Goal: Information Seeking & Learning: Check status

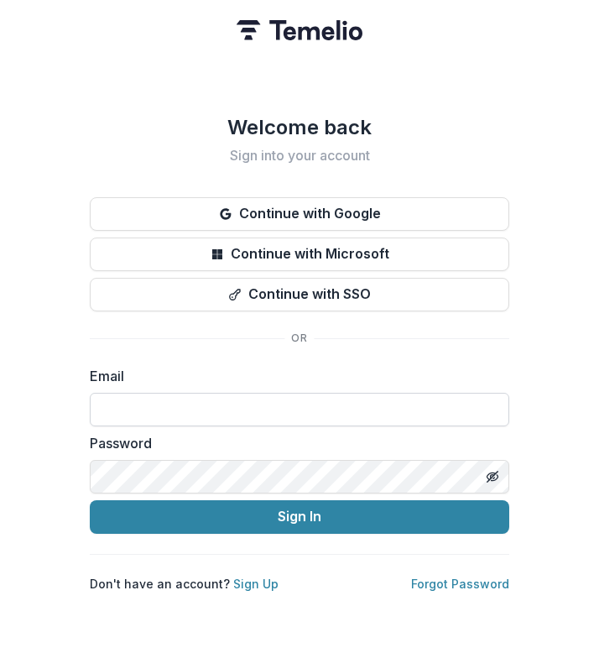
click at [277, 410] on input at bounding box center [300, 410] width 420 height 34
type input "**********"
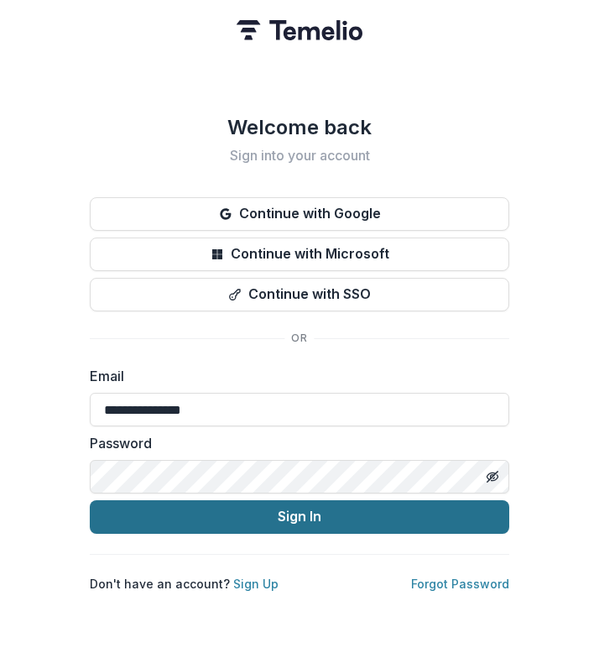
click at [300, 519] on button "Sign In" at bounding box center [300, 517] width 420 height 34
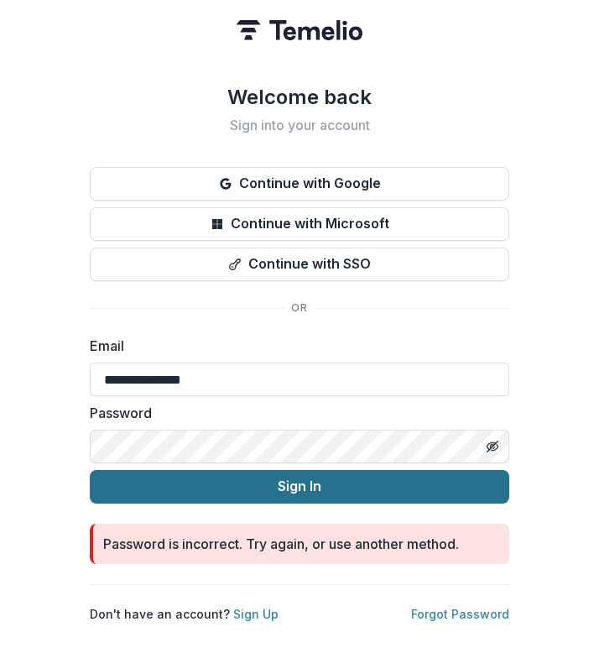
click at [307, 478] on button "Sign In" at bounding box center [300, 487] width 420 height 34
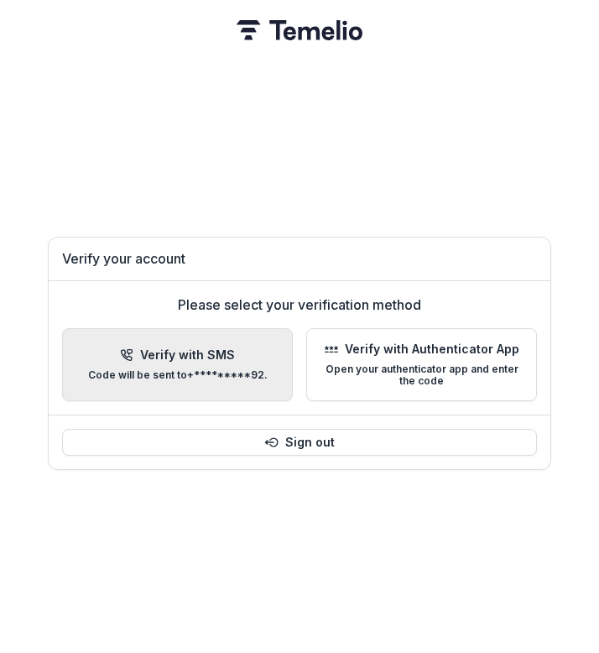
click at [250, 338] on button "Verify with SMS Code will be sent to +*********92 ." at bounding box center [177, 365] width 231 height 74
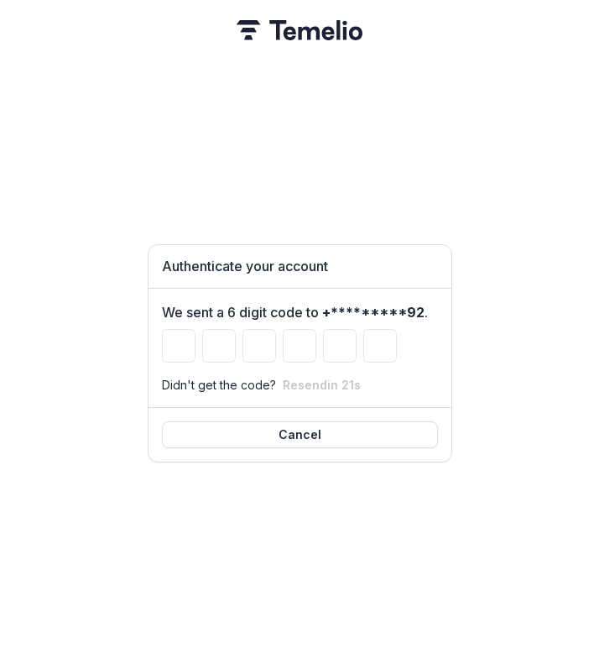
type input "*"
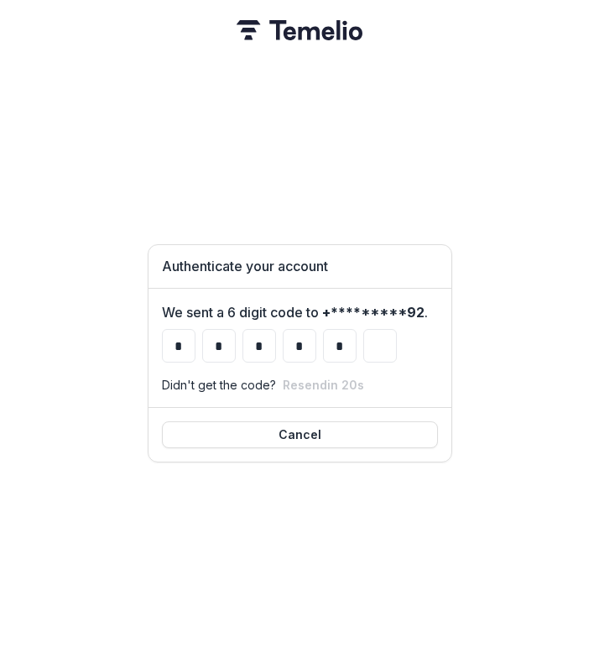
type input "*"
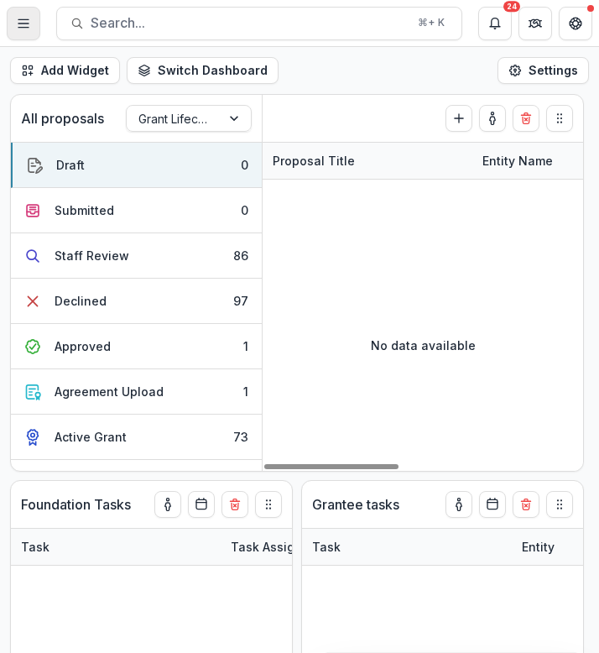
click at [37, 29] on button "Toggle Menu" at bounding box center [24, 24] width 34 height 34
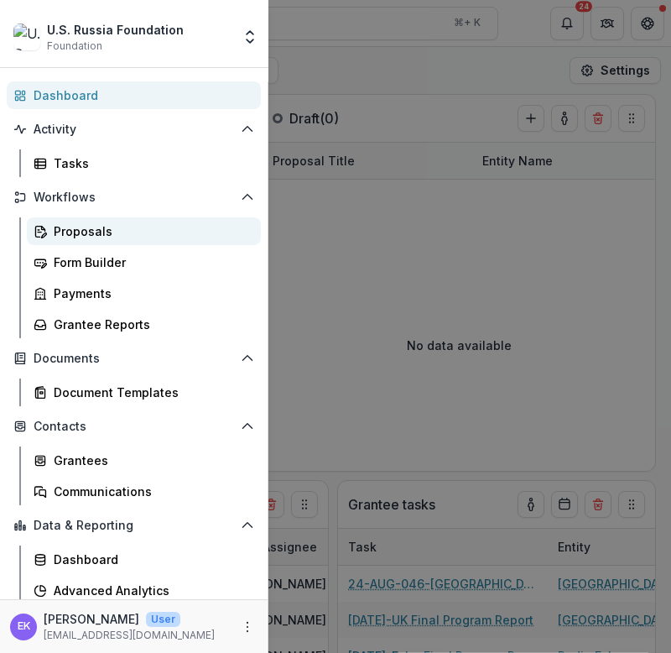
click at [97, 234] on div "Proposals" at bounding box center [151, 231] width 194 height 18
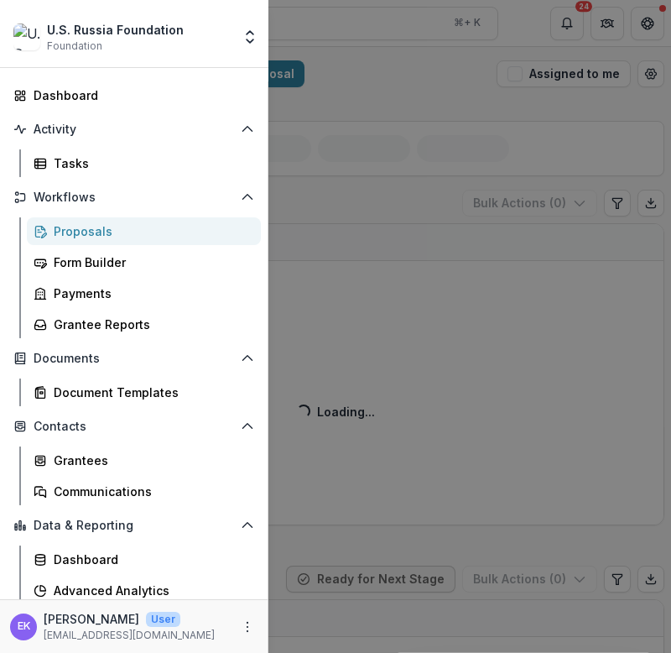
click at [315, 302] on div "U.S. Russia Foundation Foundation Team Settings Dashboard Activity Tasks Workfl…" at bounding box center [335, 326] width 671 height 653
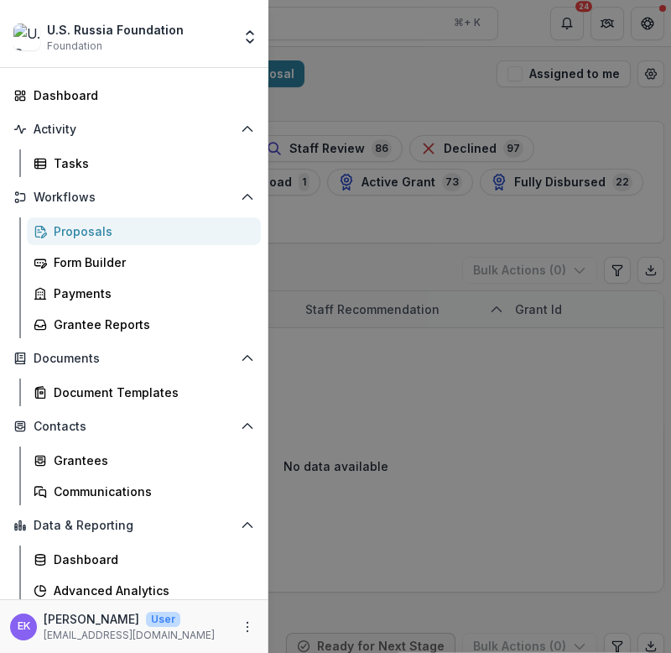
click at [330, 291] on div "U.S. Russia Foundation Foundation Team Settings Dashboard Activity Tasks Workfl…" at bounding box center [335, 326] width 671 height 653
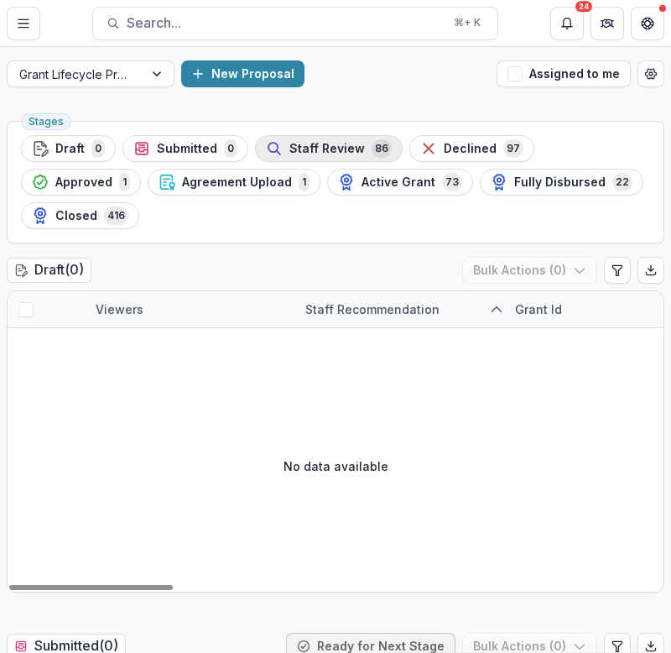
click at [306, 148] on span "Staff Review" at bounding box center [328, 149] width 76 height 14
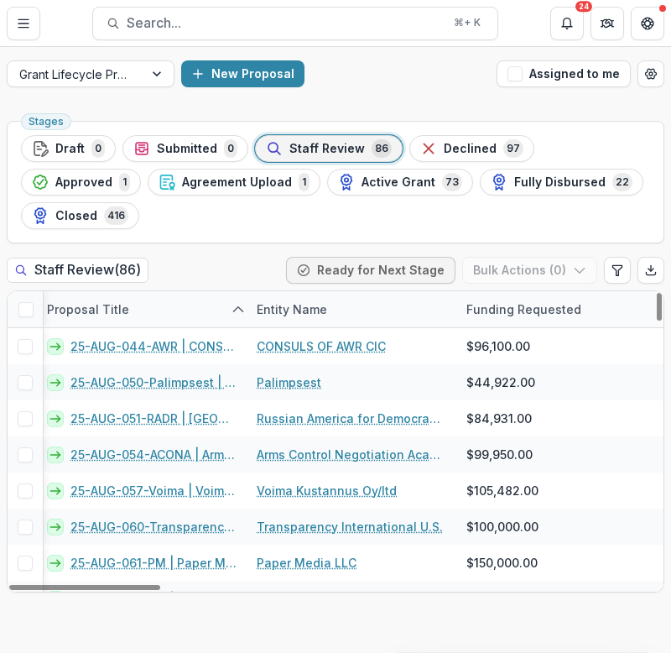
scroll to position [0, 465]
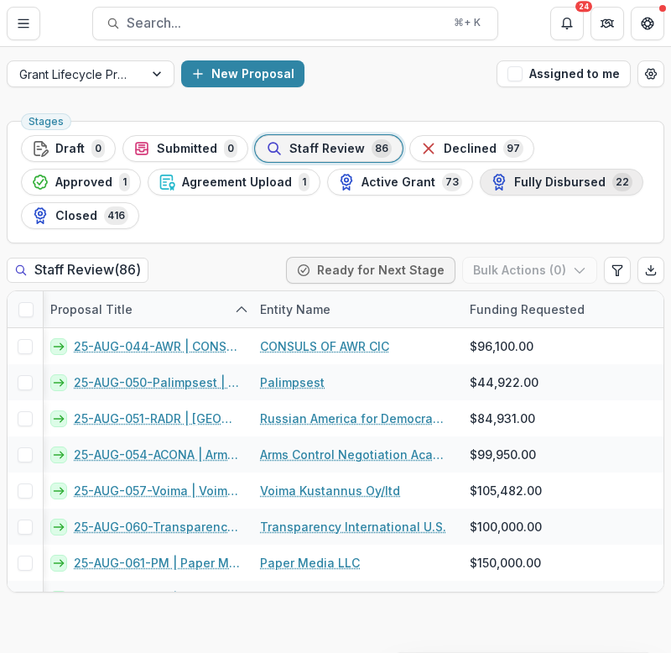
click at [515, 187] on span "Fully Disbursed" at bounding box center [560, 182] width 91 height 14
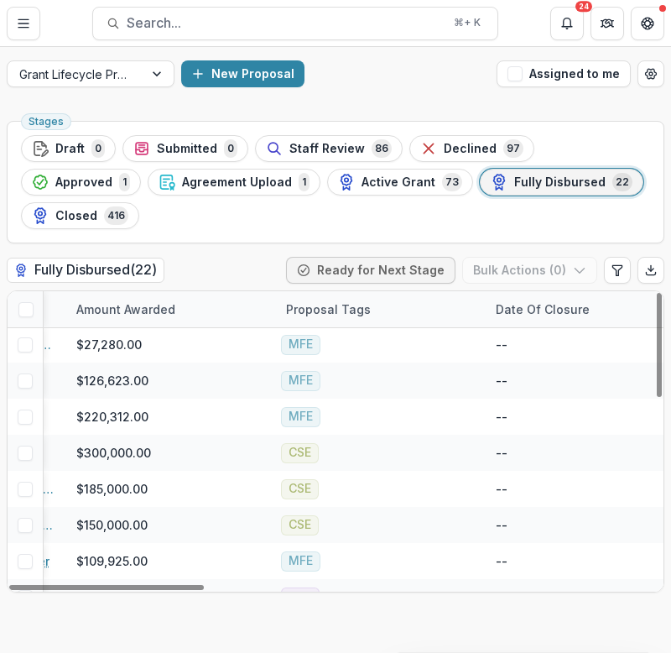
scroll to position [2, 861]
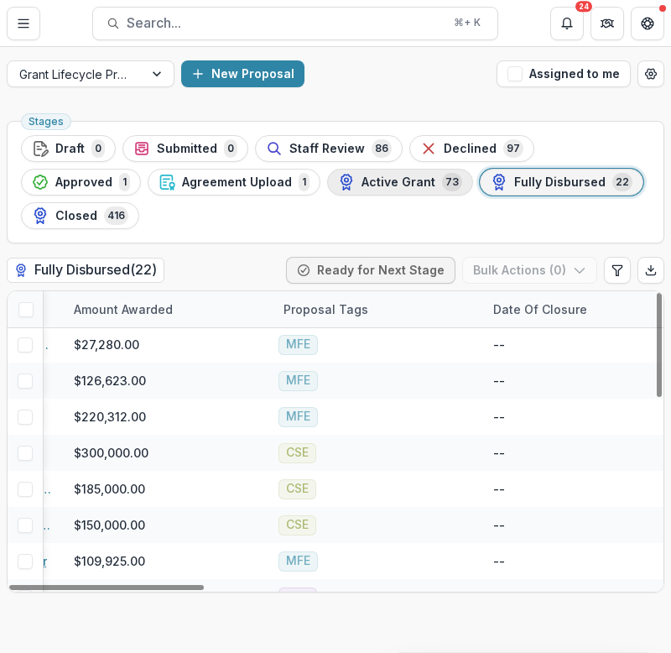
click at [338, 191] on div "Active Grant 73" at bounding box center [400, 182] width 124 height 18
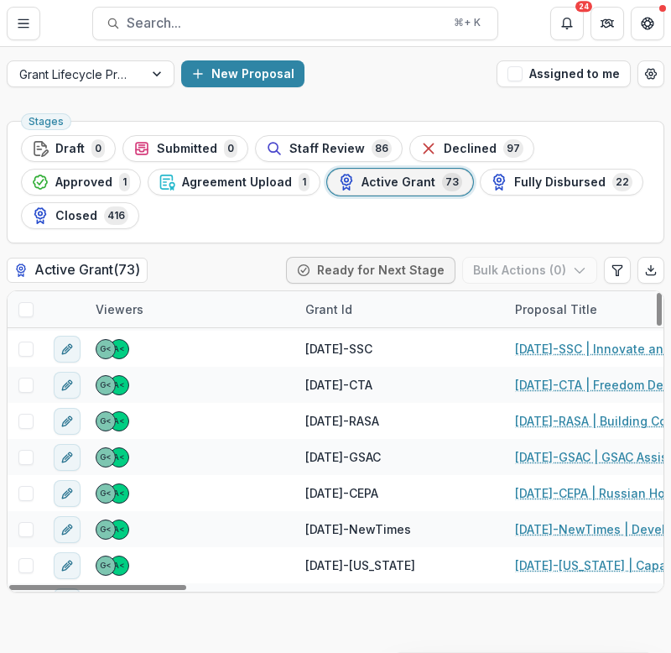
scroll to position [504, 0]
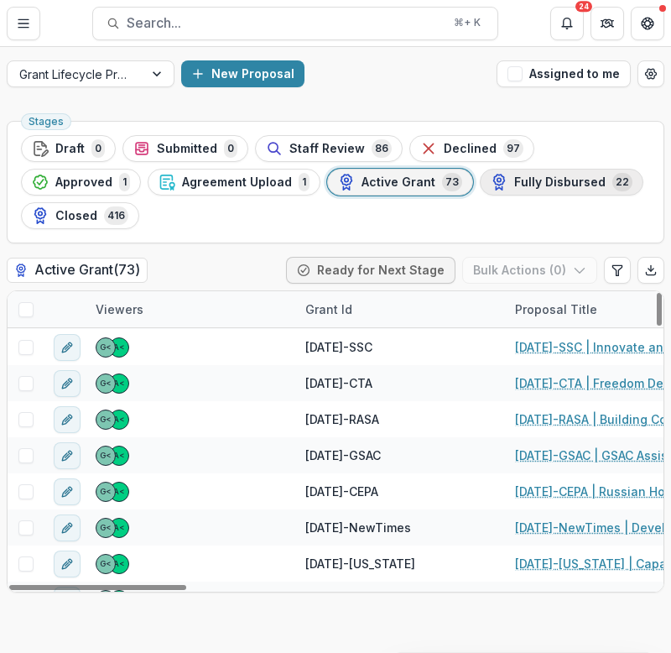
click at [480, 191] on button "Fully Disbursed 22" at bounding box center [562, 182] width 164 height 27
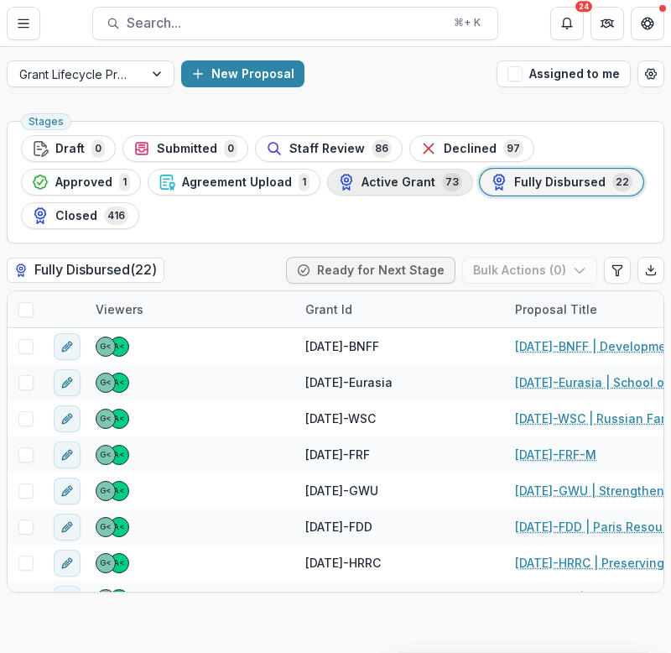
click at [362, 185] on span "Active Grant" at bounding box center [399, 182] width 74 height 14
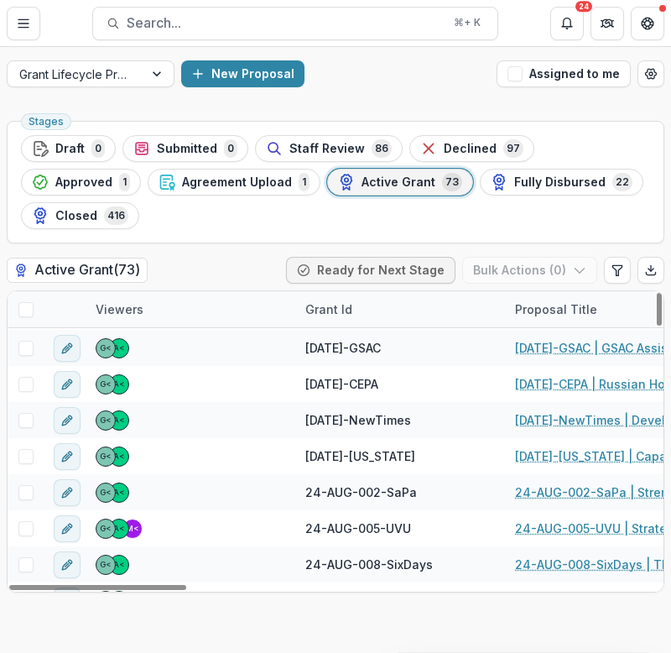
scroll to position [618, 0]
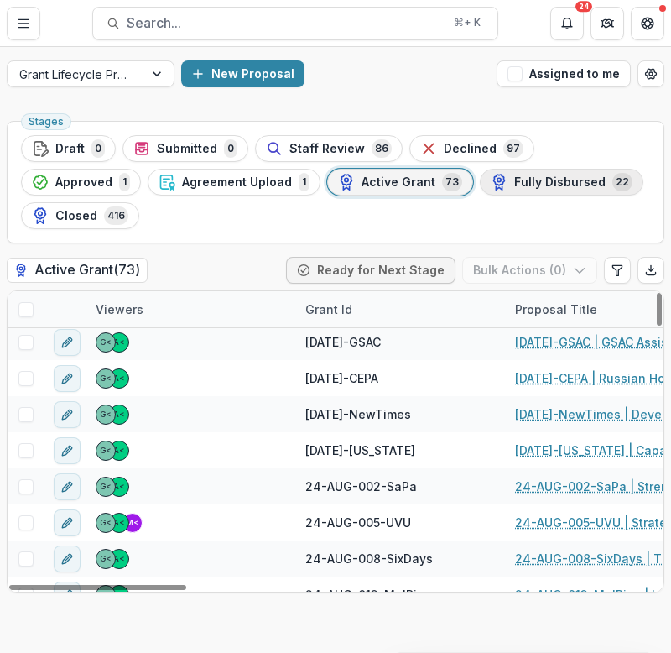
click at [515, 185] on span "Fully Disbursed" at bounding box center [560, 182] width 91 height 14
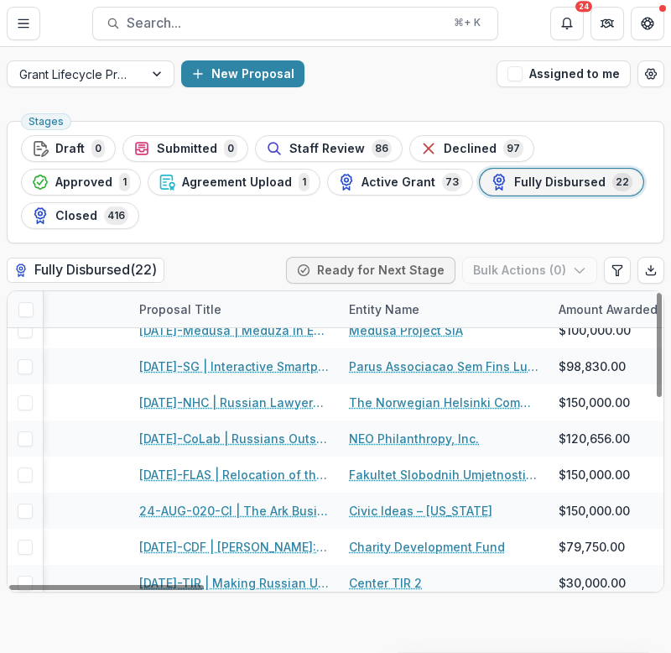
scroll to position [530, 376]
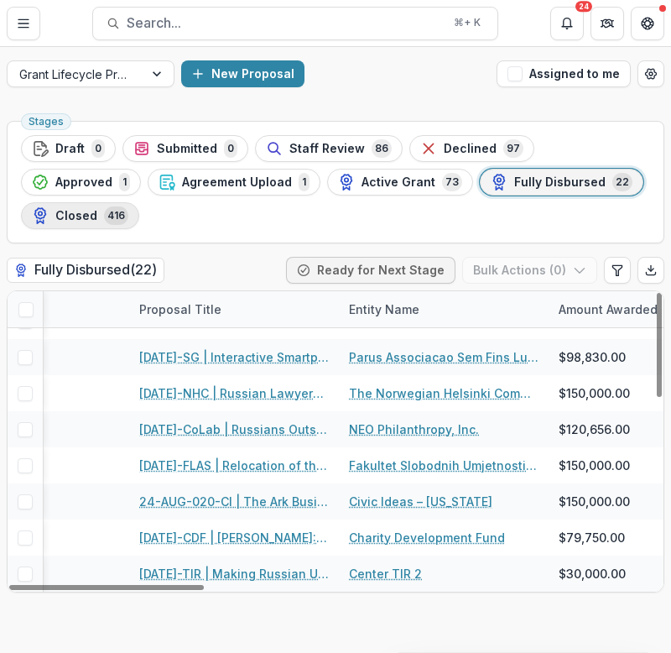
click at [97, 209] on span "Closed" at bounding box center [76, 216] width 42 height 14
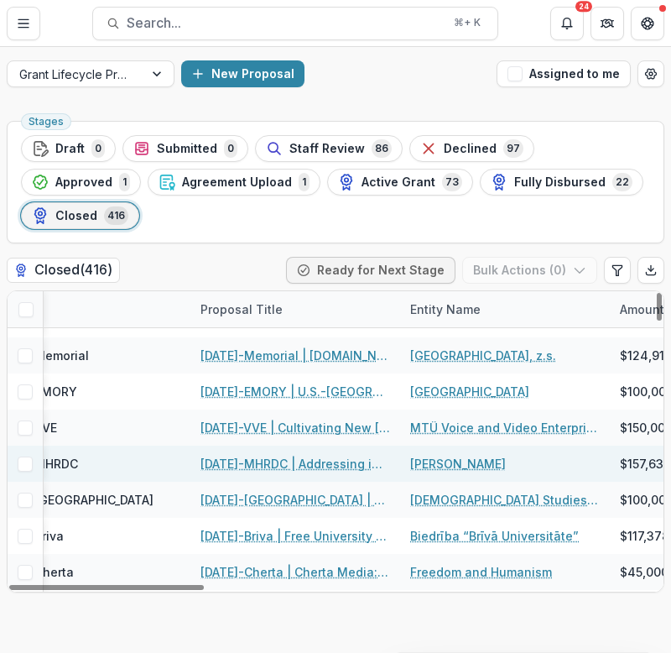
scroll to position [171, 313]
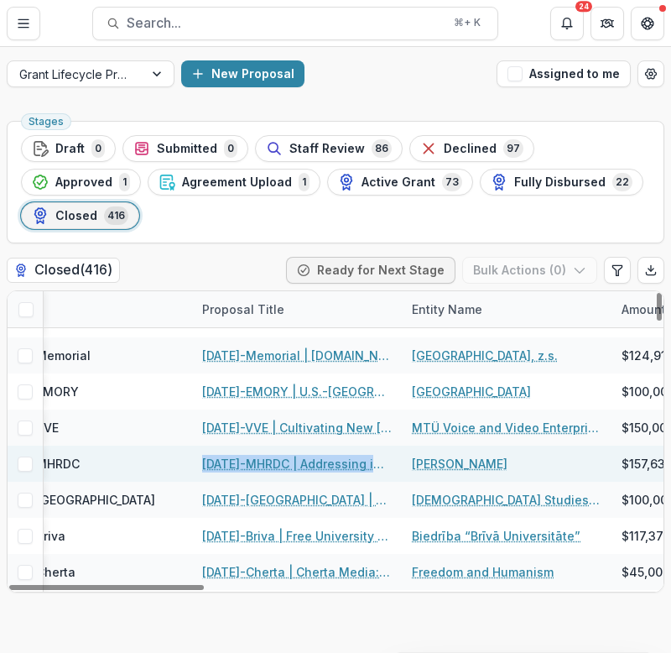
click at [311, 455] on link "[DATE]-MHRDC | Addressing impunity for serious and systemic human right violati…" at bounding box center [297, 464] width 190 height 18
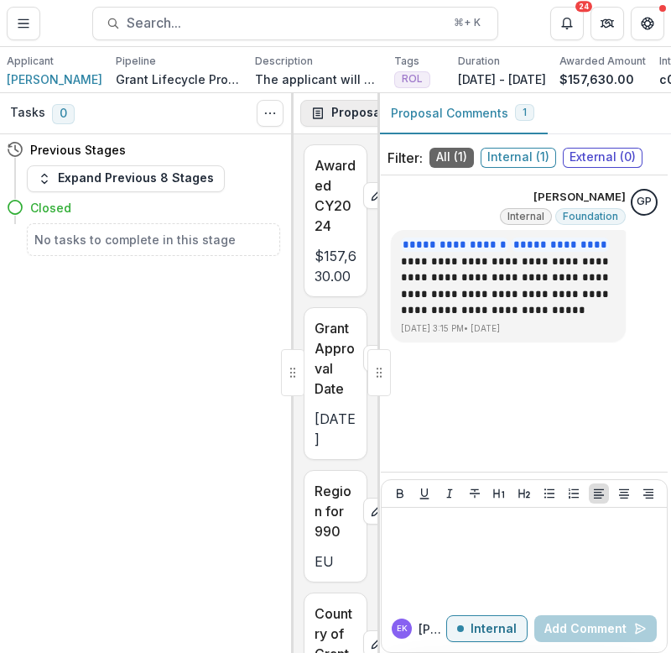
click at [327, 118] on button "Proposal" at bounding box center [357, 113] width 115 height 27
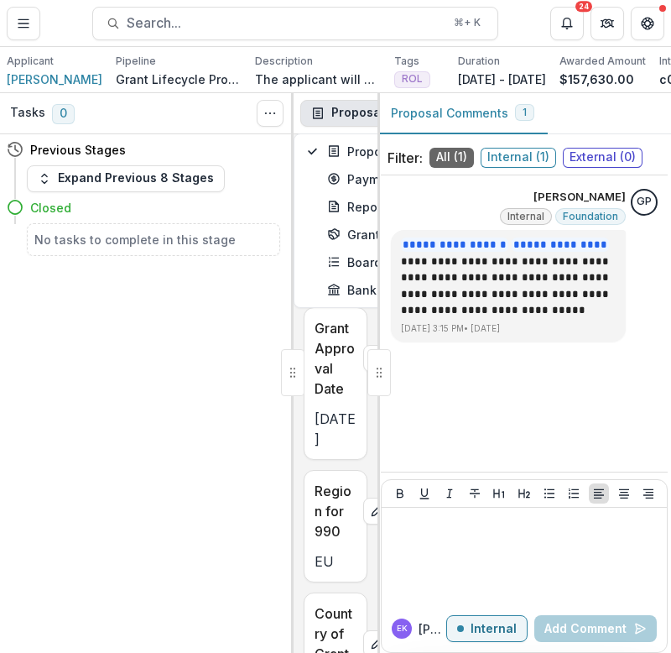
click at [323, 114] on icon "button" at bounding box center [317, 113] width 13 height 13
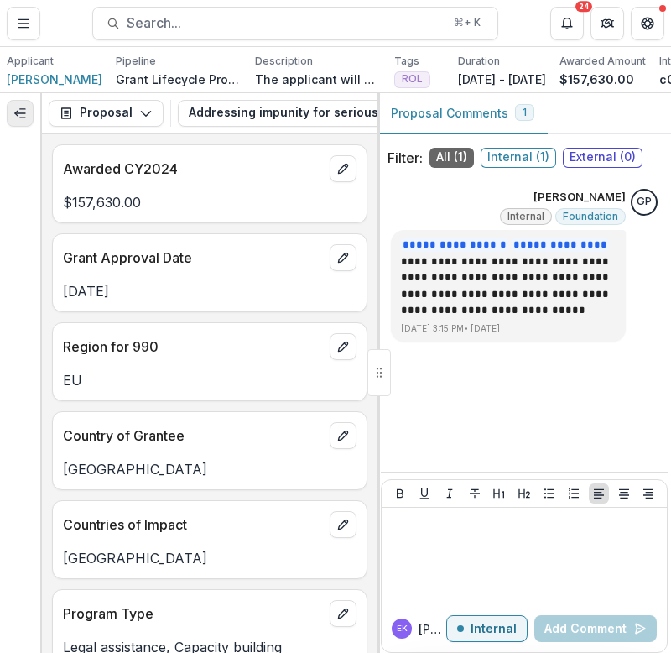
click at [16, 110] on icon "Expand left" at bounding box center [19, 113] width 13 height 13
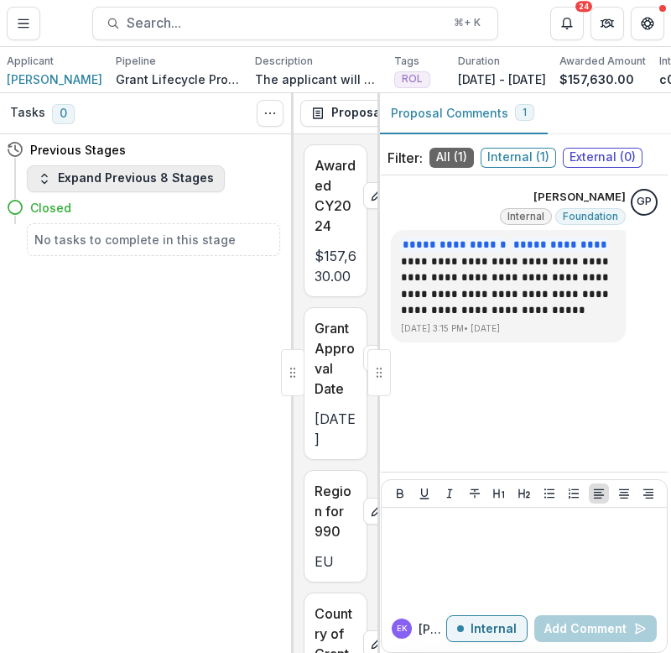
click at [100, 180] on button "Expand Previous 8 Stages" at bounding box center [126, 178] width 198 height 27
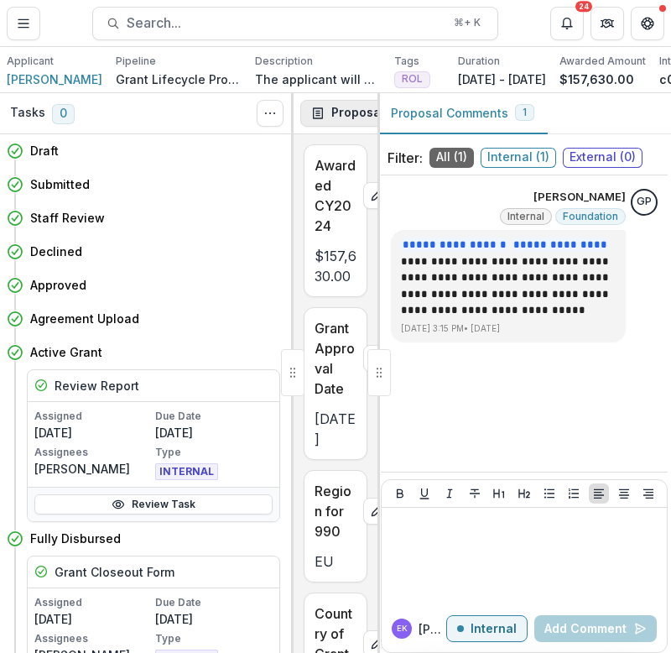
click at [337, 123] on button "Proposal" at bounding box center [357, 113] width 115 height 27
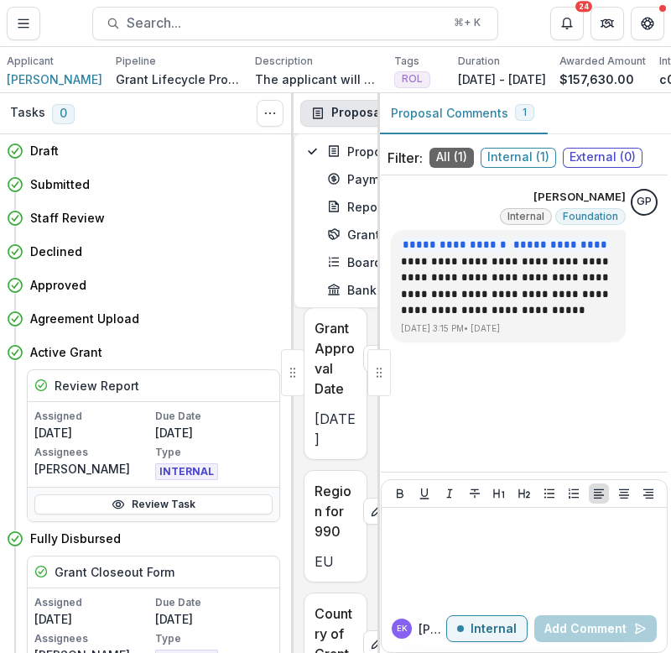
click at [335, 120] on button "Proposal" at bounding box center [357, 113] width 115 height 27
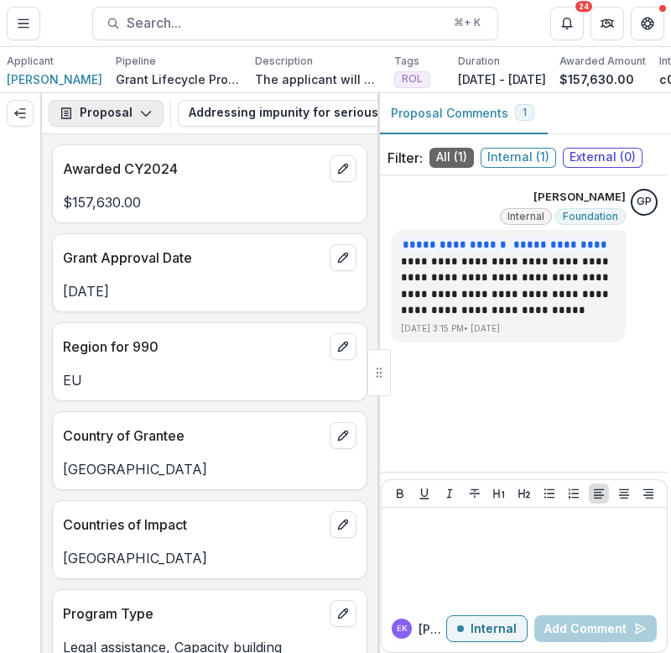
click at [128, 124] on button "Proposal" at bounding box center [106, 113] width 115 height 27
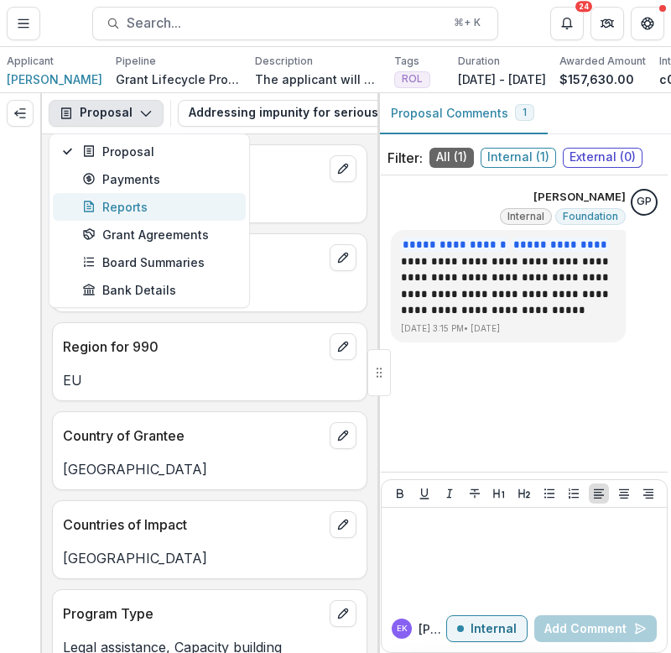
click at [160, 198] on div "Reports" at bounding box center [159, 207] width 154 height 18
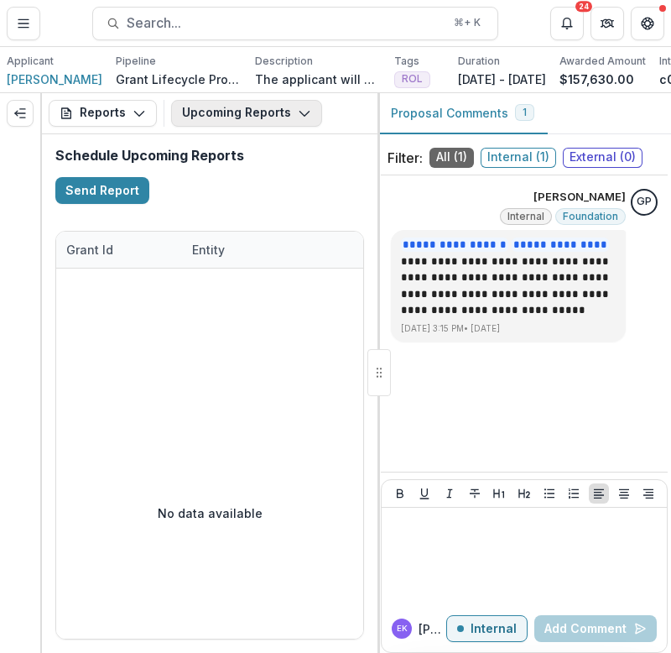
click at [232, 112] on button "Upcoming Reports" at bounding box center [246, 113] width 151 height 27
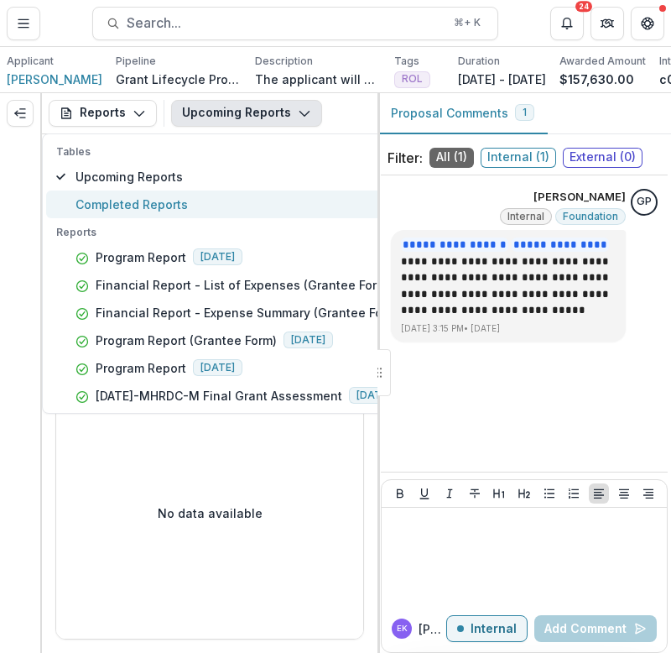
click at [167, 203] on span "Completed Reports" at bounding box center [267, 205] width 382 height 18
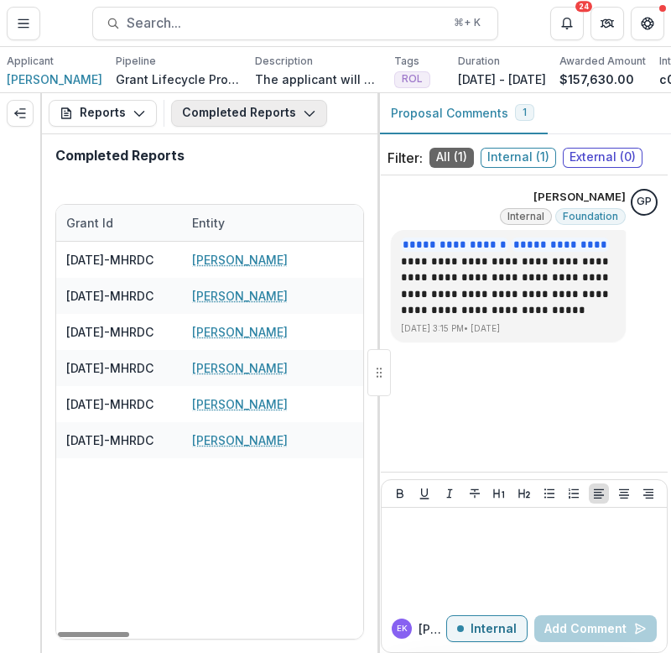
click at [227, 121] on button "Completed Reports" at bounding box center [249, 113] width 156 height 27
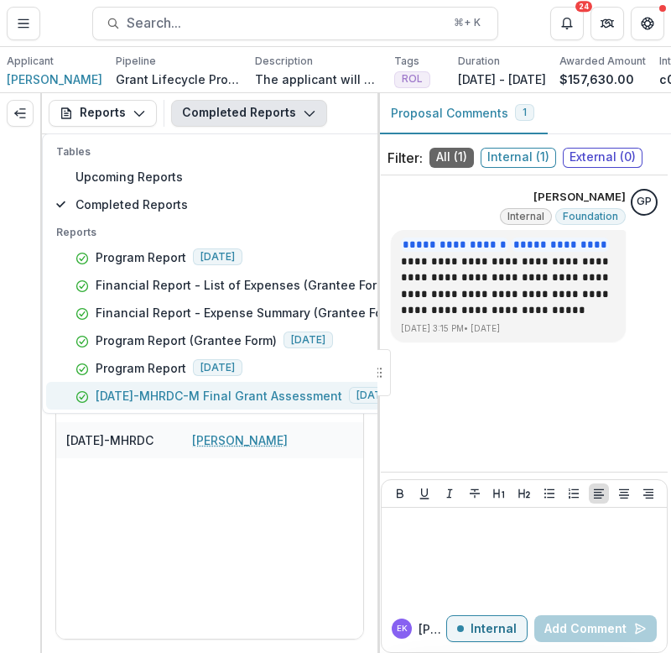
click at [179, 393] on p "23-DEC-18-MHRDC-M Final Grant Assessment" at bounding box center [219, 396] width 247 height 18
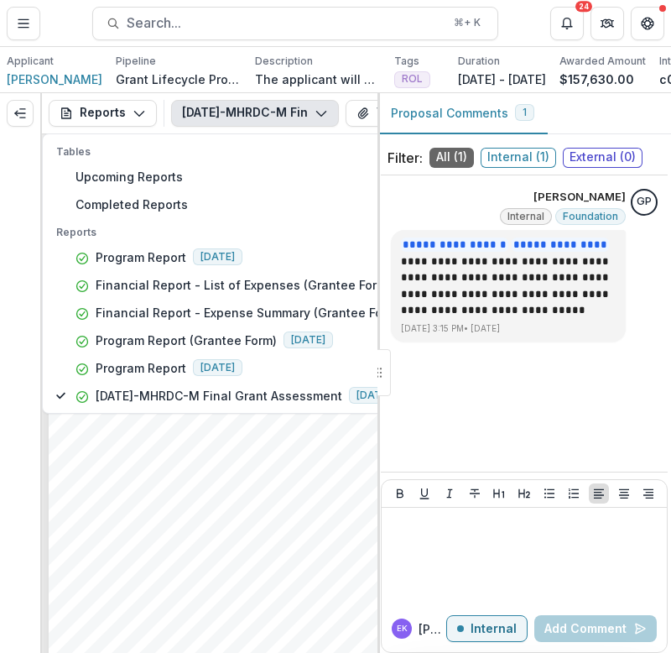
click at [173, 473] on div "- - Submission Responses FINAL GRANT ASSESSMENT Grant ID 23-DEC-18-MHRDC Grante…" at bounding box center [245, 468] width 393 height 556
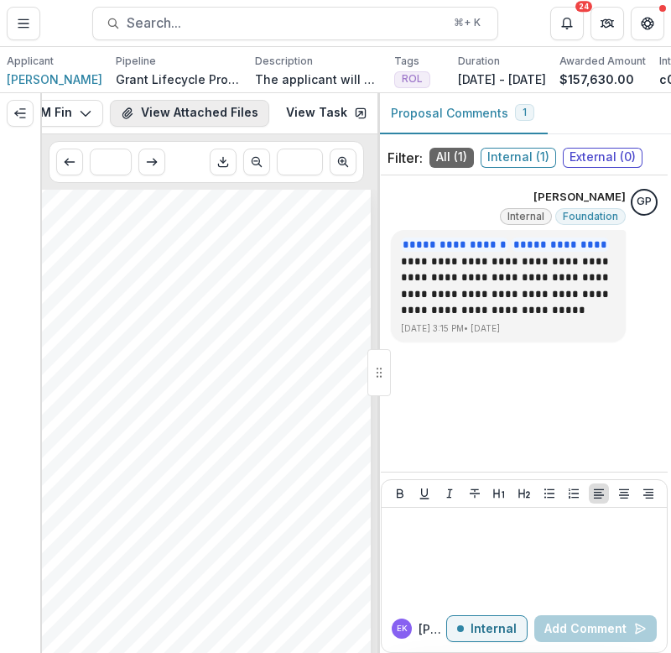
scroll to position [0, 245]
click at [332, 115] on link "View Task" at bounding box center [318, 113] width 102 height 27
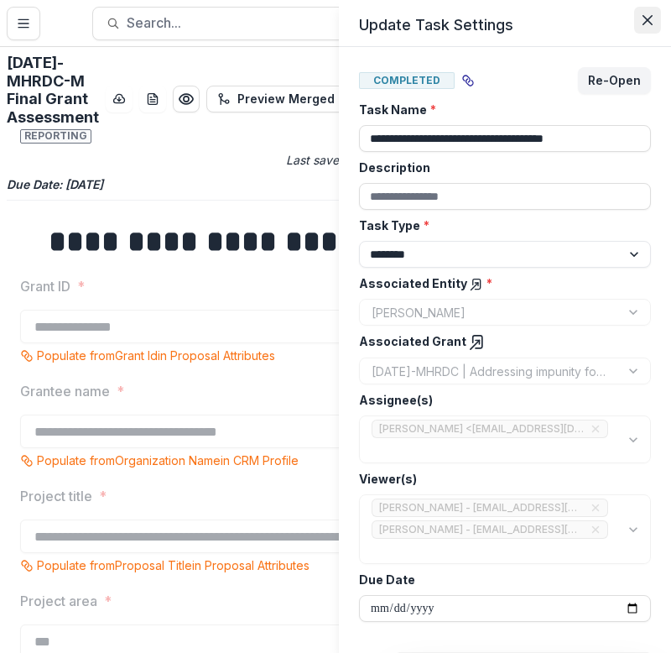
click at [647, 15] on icon "Close" at bounding box center [648, 20] width 10 height 10
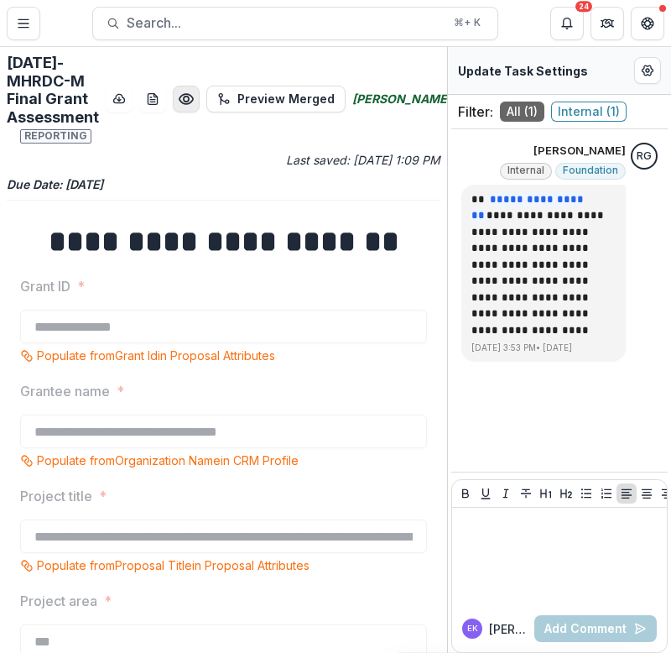
click at [193, 103] on icon "Preview 74ca1c0d-061e-474e-8e9b-40ba9ac27b26.pdf" at bounding box center [186, 99] width 13 height 10
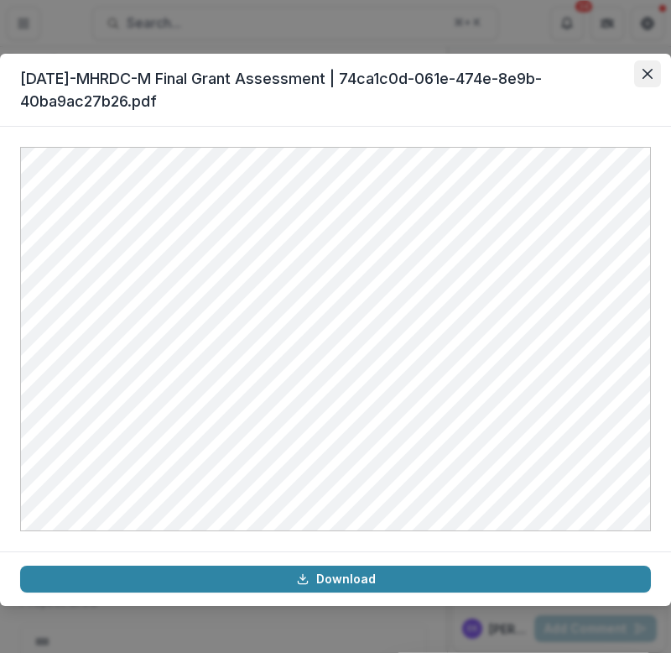
click at [645, 73] on icon "Close" at bounding box center [648, 74] width 10 height 10
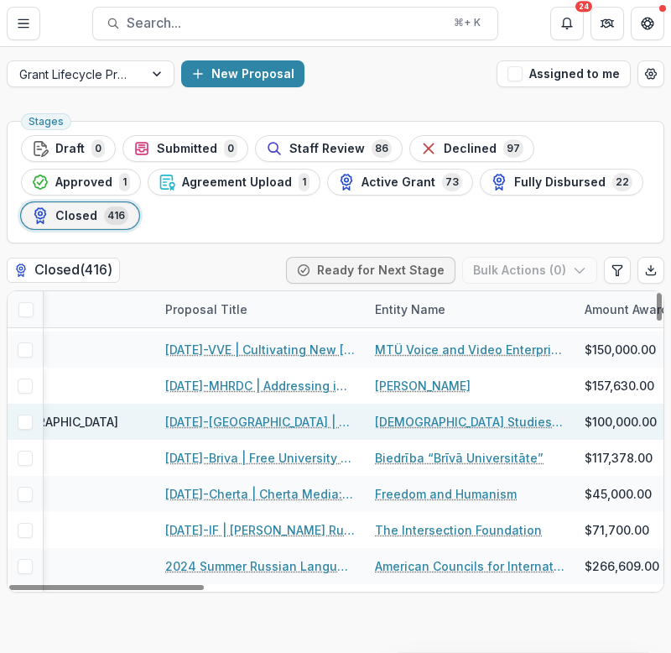
scroll to position [249, 332]
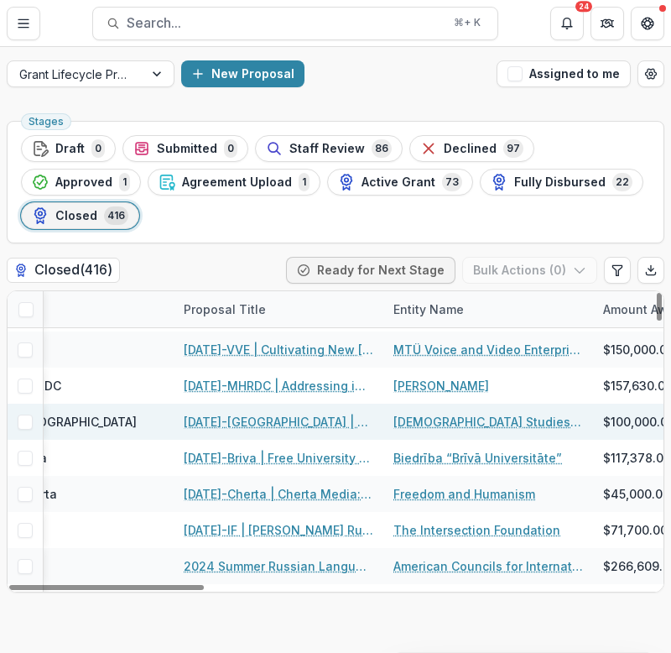
click at [332, 413] on link "[DATE]-[GEOGRAPHIC_DATA] | The [DEMOGRAPHIC_DATA] in Dialogue with Civil Society" at bounding box center [279, 422] width 190 height 18
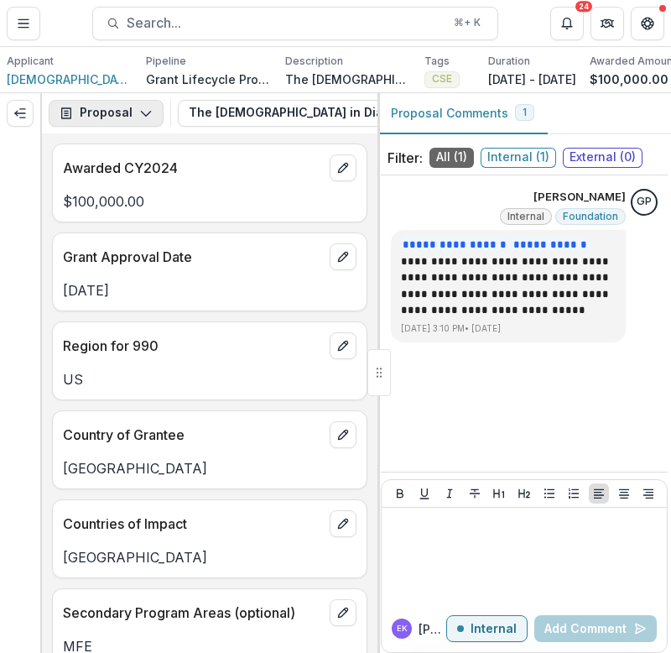
click at [120, 112] on button "Proposal" at bounding box center [106, 113] width 115 height 27
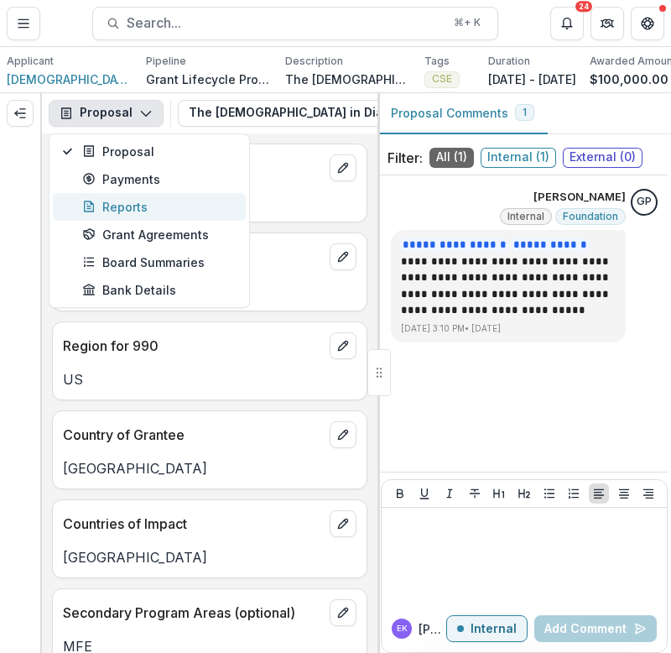
click at [137, 205] on div "Reports" at bounding box center [159, 207] width 154 height 18
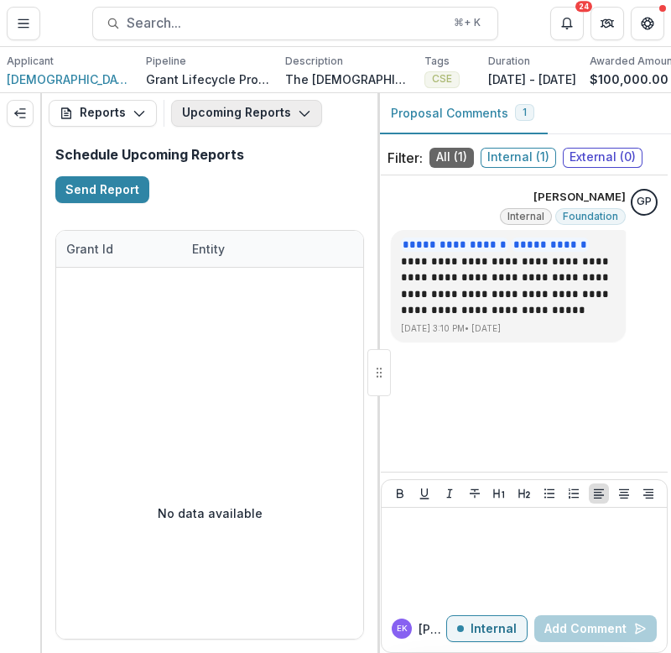
click at [246, 114] on button "Upcoming Reports" at bounding box center [246, 113] width 151 height 27
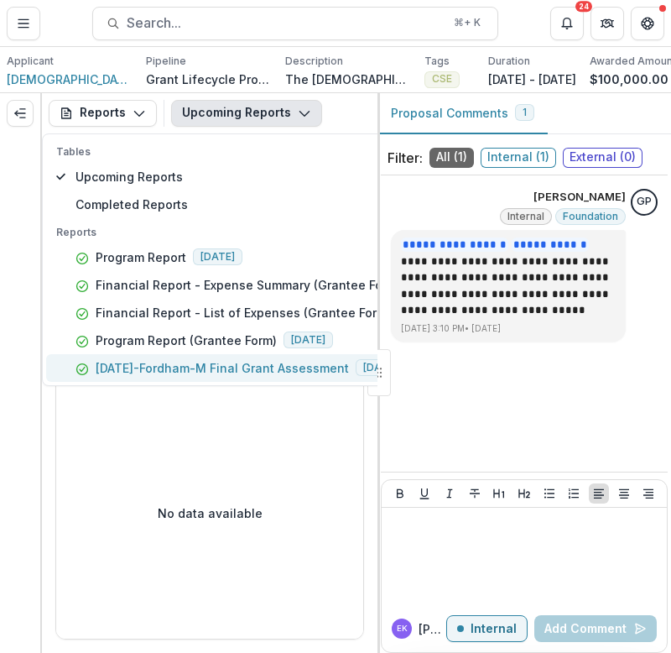
click at [196, 370] on p "23-AUG-16-Fordham-M Final Grant Assessment" at bounding box center [222, 368] width 253 height 18
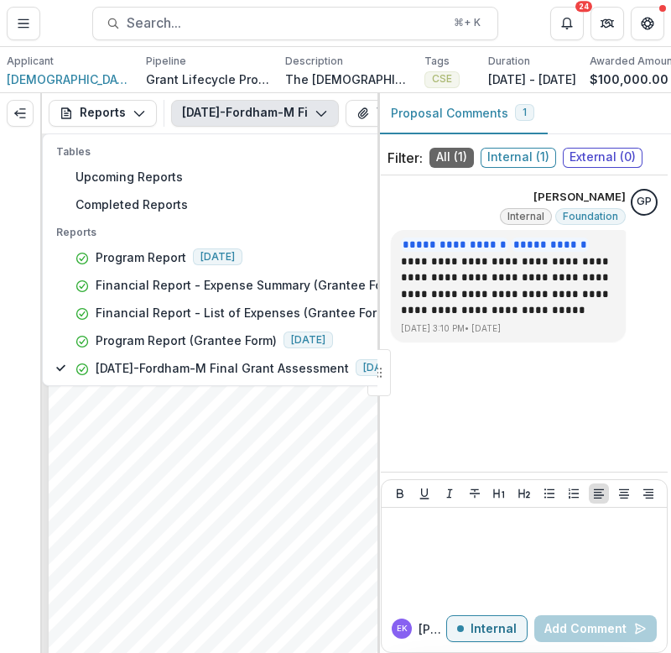
click at [292, 110] on button "23-AUG-16-Fordham-M Final Grant Assessment" at bounding box center [255, 113] width 168 height 27
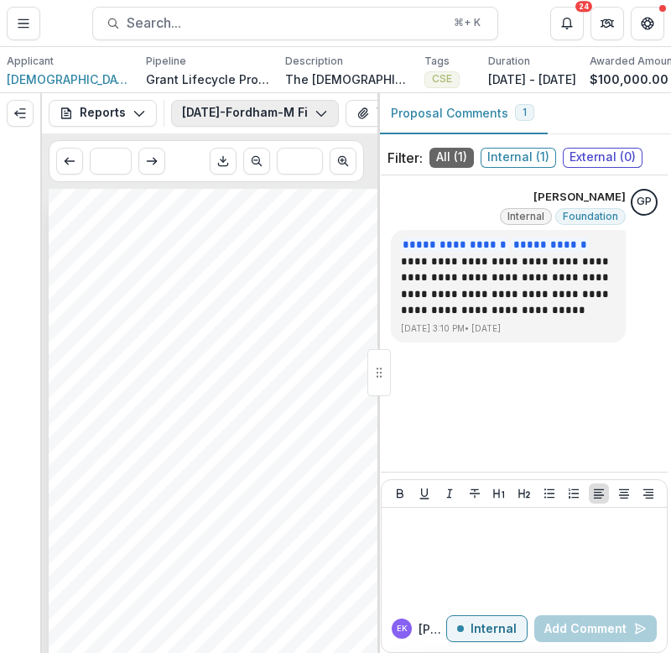
scroll to position [0, 245]
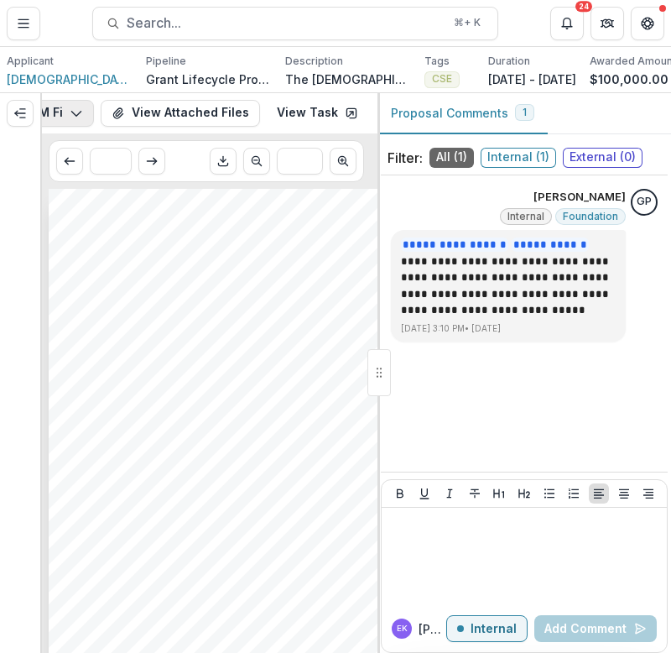
click at [322, 120] on link "View Task" at bounding box center [318, 113] width 102 height 27
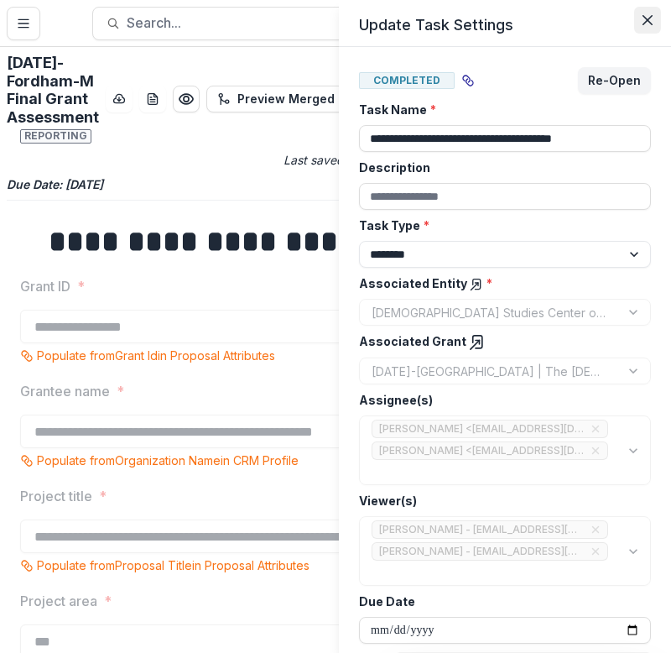
click at [645, 24] on icon "Close" at bounding box center [648, 20] width 10 height 10
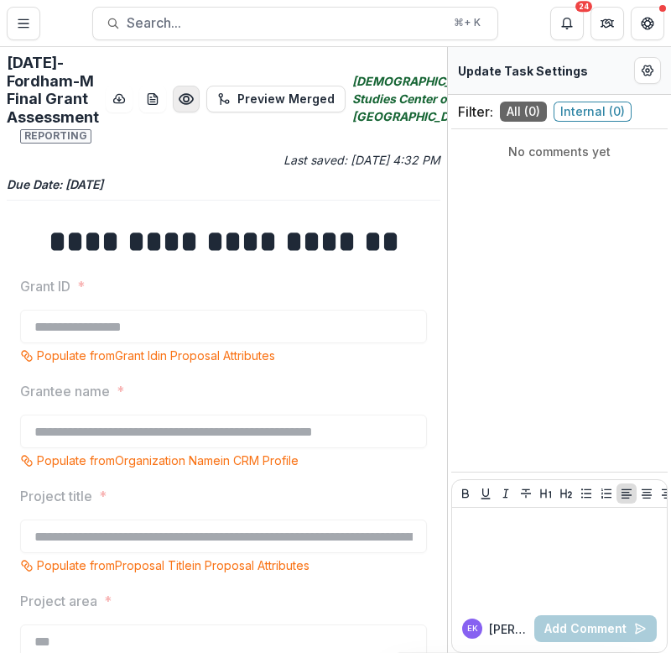
click at [178, 104] on icon "Preview a927df86-b360-4455-8dcc-dc0424bf8cff.pdf" at bounding box center [186, 99] width 17 height 17
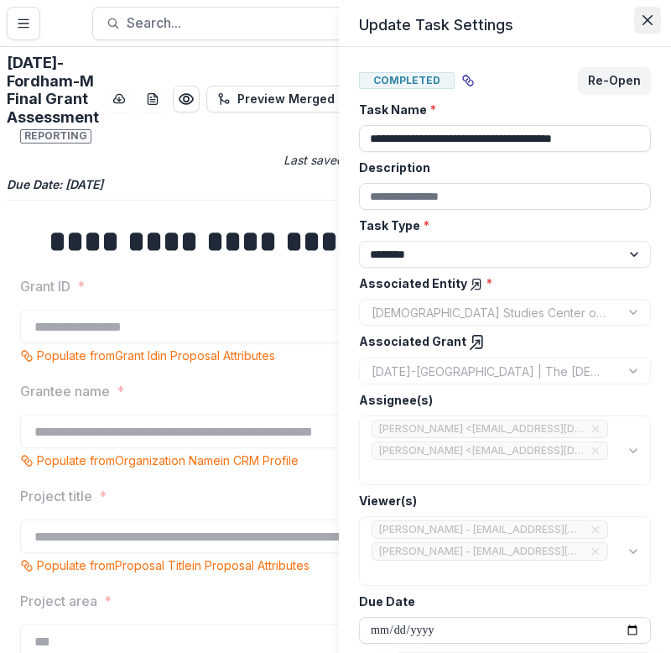
click at [652, 21] on icon "Close" at bounding box center [648, 20] width 10 height 10
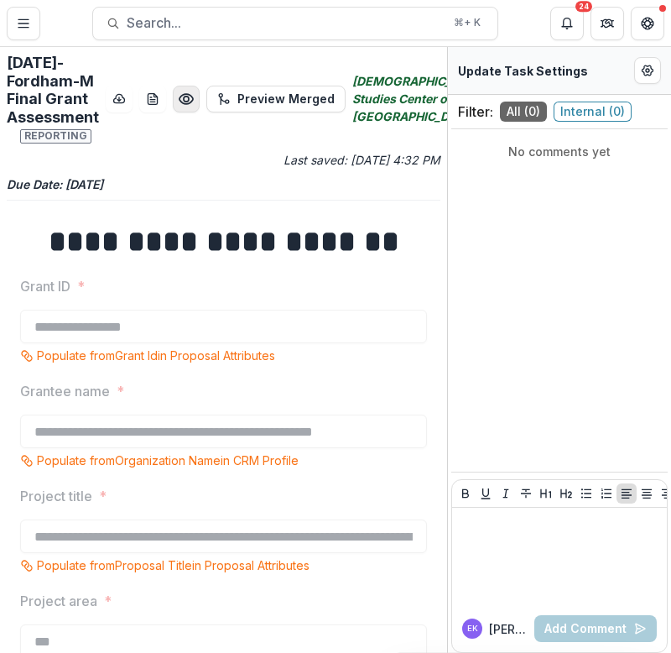
click at [184, 102] on circle "Preview a927df86-b360-4455-8dcc-dc0424bf8cff.pdf" at bounding box center [186, 99] width 5 height 5
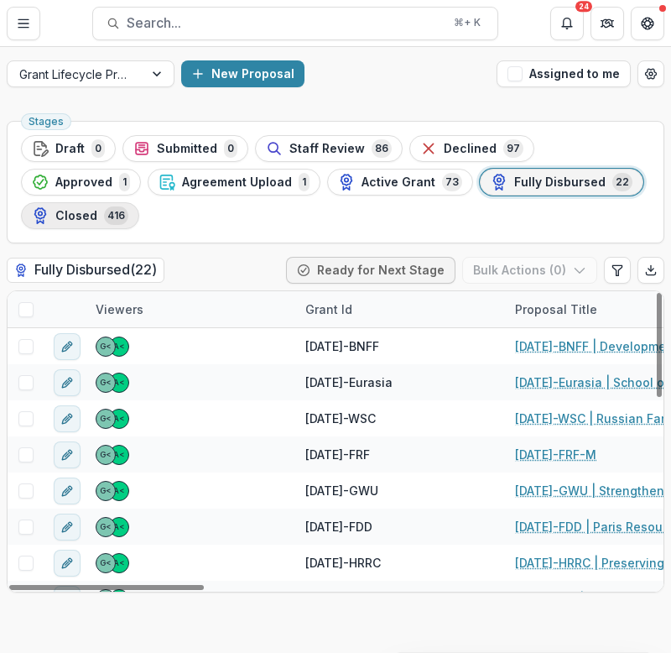
click at [97, 209] on span "Closed" at bounding box center [76, 216] width 42 height 14
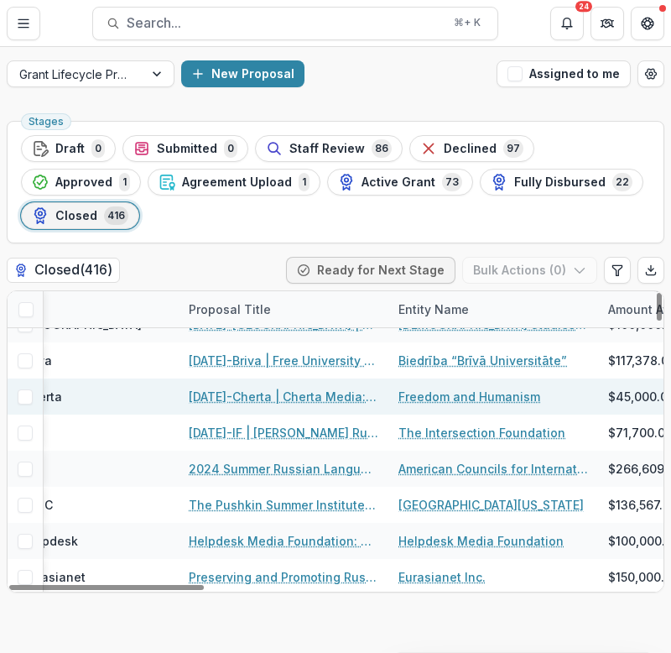
scroll to position [347, 329]
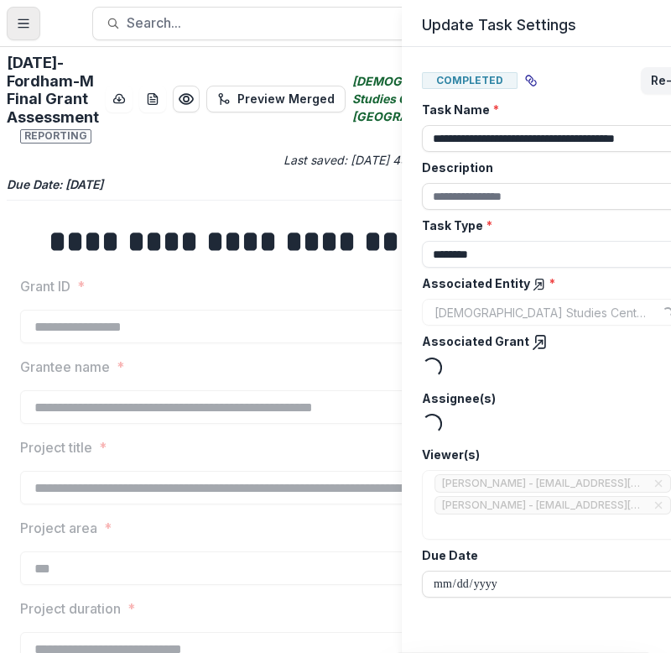
click at [29, 23] on div "**********" at bounding box center [335, 326] width 671 height 653
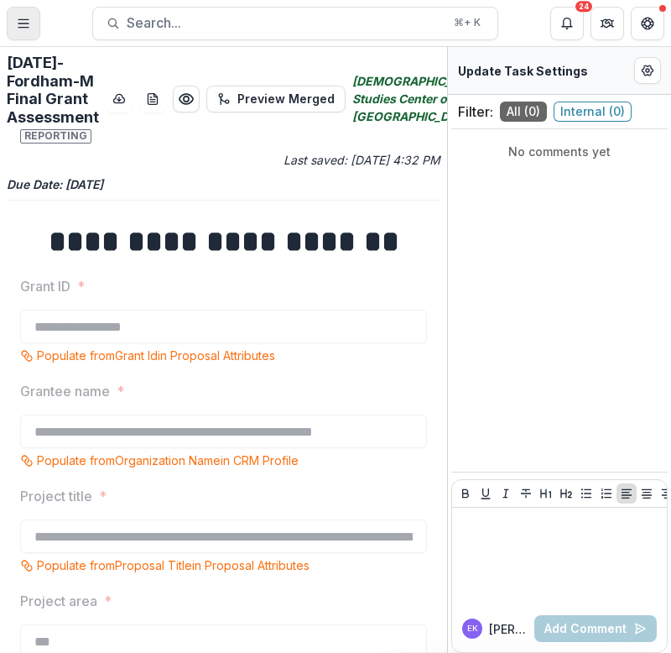
click at [29, 24] on icon "Toggle Menu" at bounding box center [23, 23] width 13 height 13
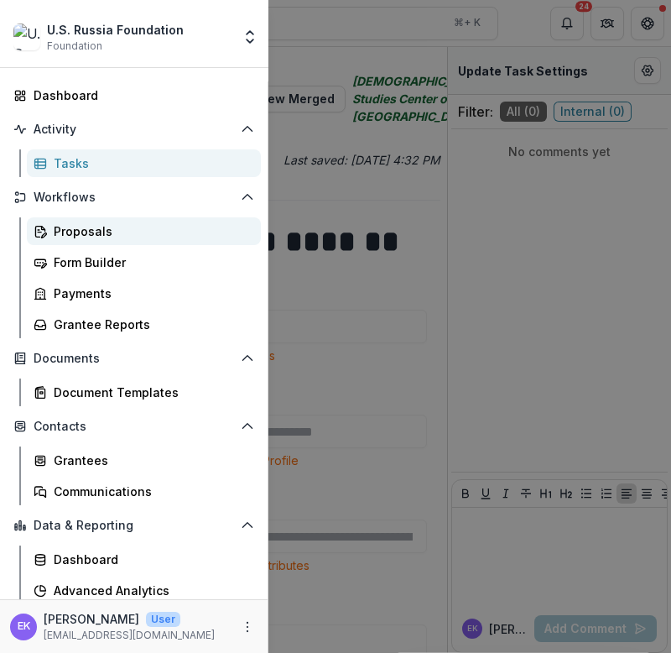
click at [90, 239] on div "Proposals" at bounding box center [151, 231] width 194 height 18
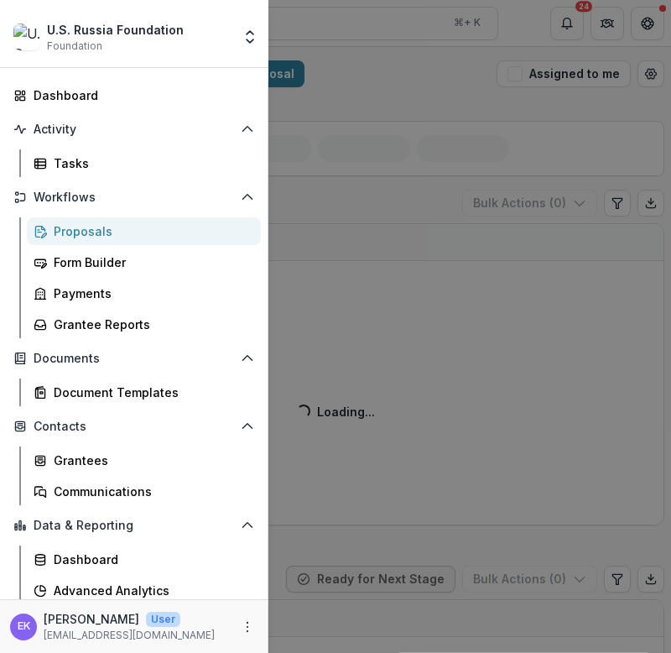
click at [366, 214] on div "U.S. Russia Foundation Foundation Team Settings Dashboard Activity Tasks Workfl…" at bounding box center [335, 326] width 671 height 653
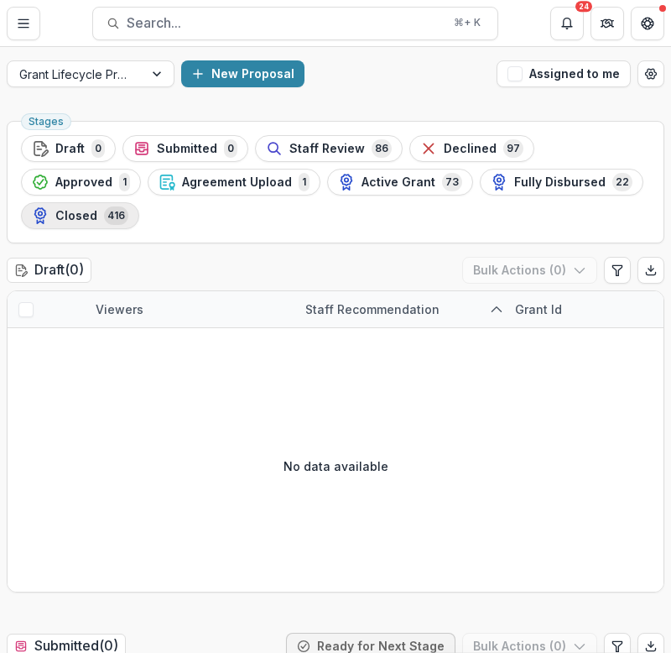
click at [66, 220] on span "Closed" at bounding box center [76, 216] width 42 height 14
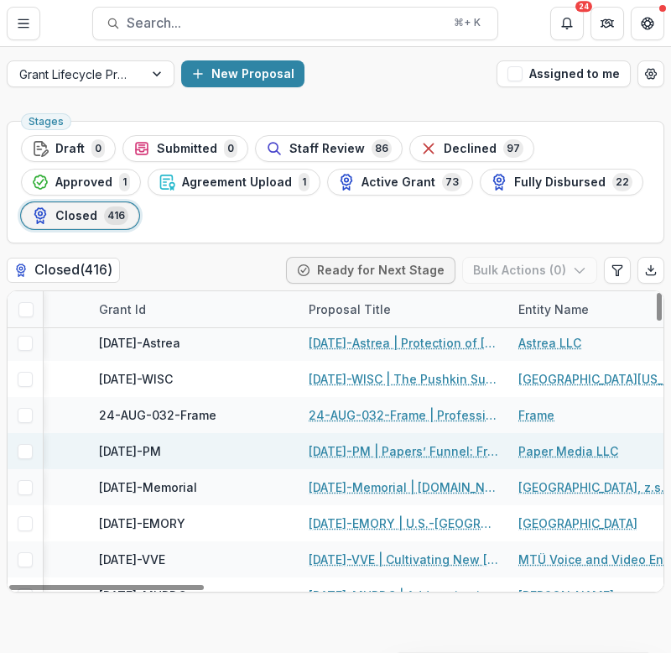
scroll to position [39, 243]
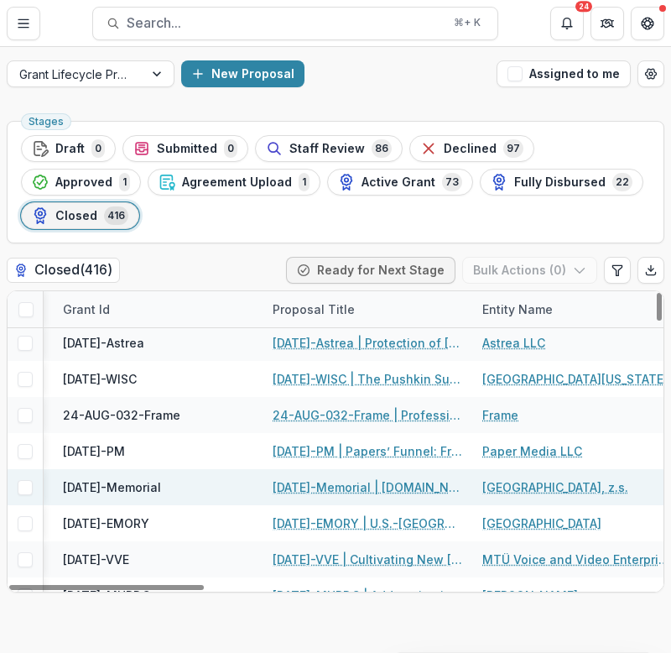
click at [338, 478] on link "[DATE]-Memorial | [DOMAIN_NAME]: Development of a New Memorial Website" at bounding box center [368, 487] width 190 height 18
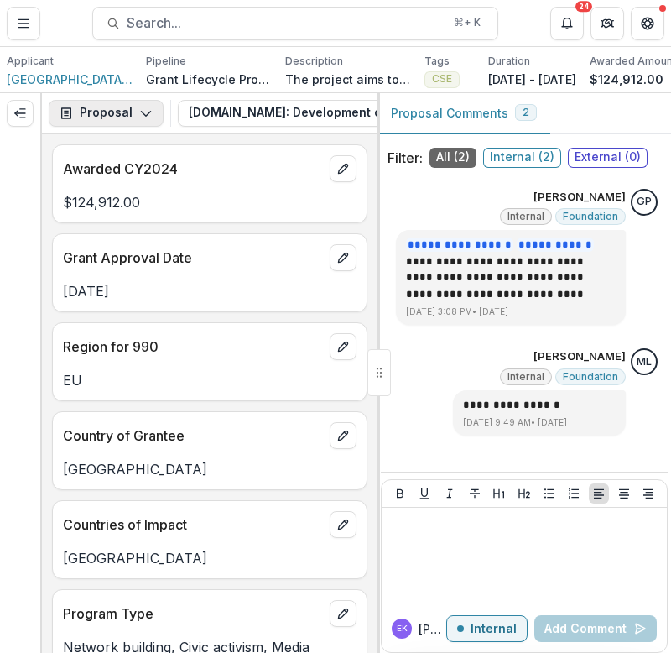
click at [129, 113] on button "Proposal" at bounding box center [106, 113] width 115 height 27
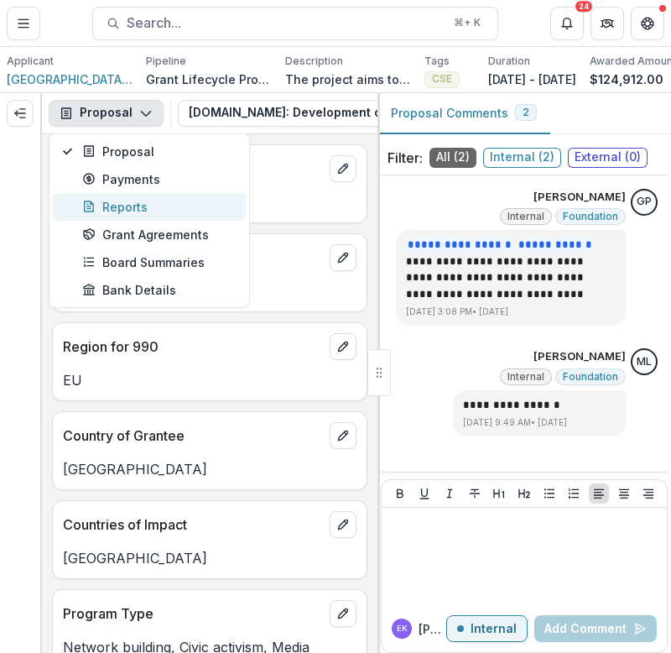
click at [147, 208] on div "Reports" at bounding box center [159, 207] width 154 height 18
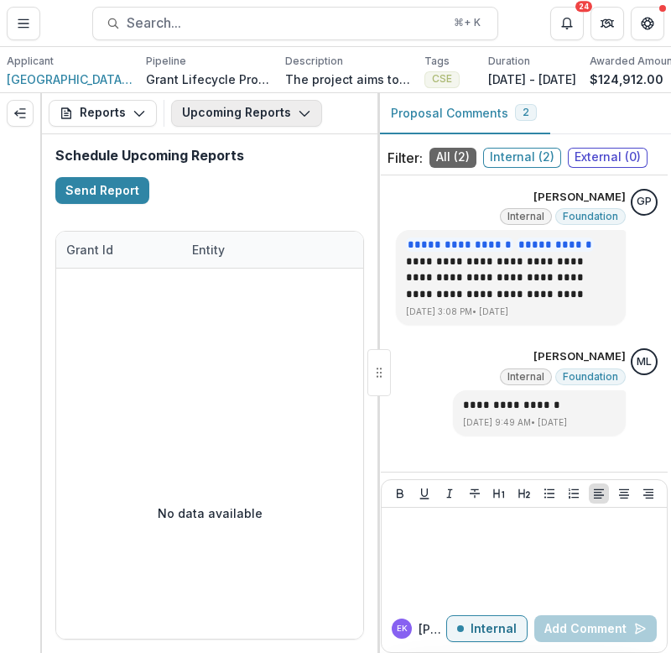
click at [253, 112] on button "Upcoming Reports" at bounding box center [246, 113] width 151 height 27
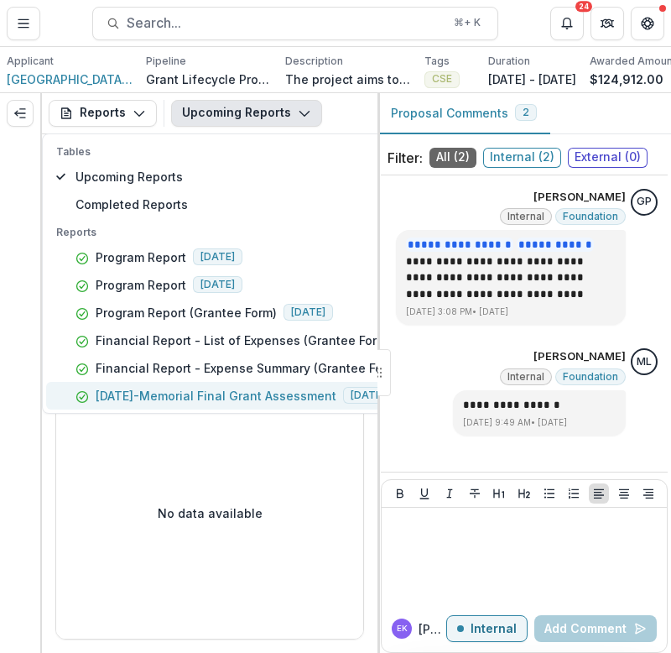
click at [222, 394] on p "[DATE]-Memorial Final Grant Assessment" at bounding box center [216, 396] width 241 height 18
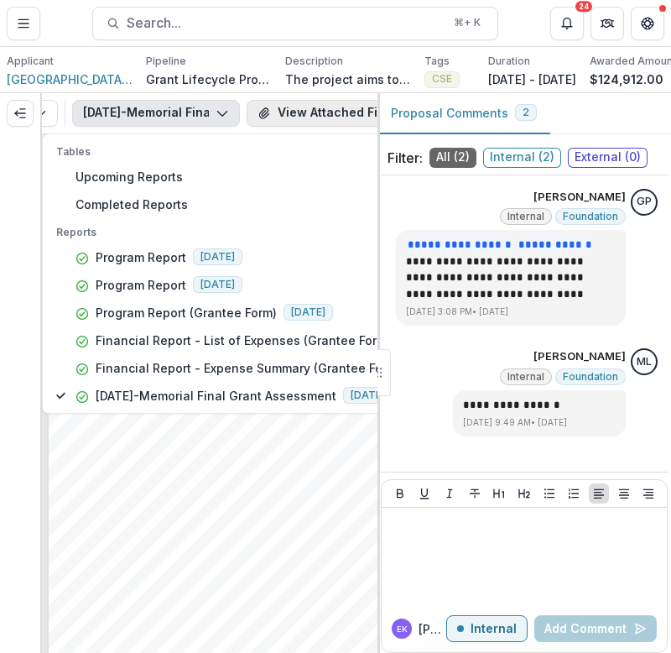
scroll to position [0, 245]
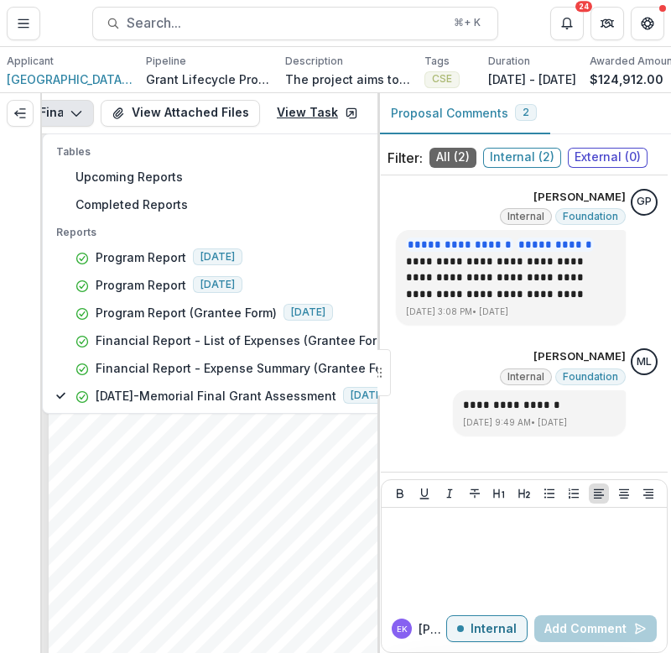
click at [321, 112] on link "View Task" at bounding box center [318, 113] width 102 height 27
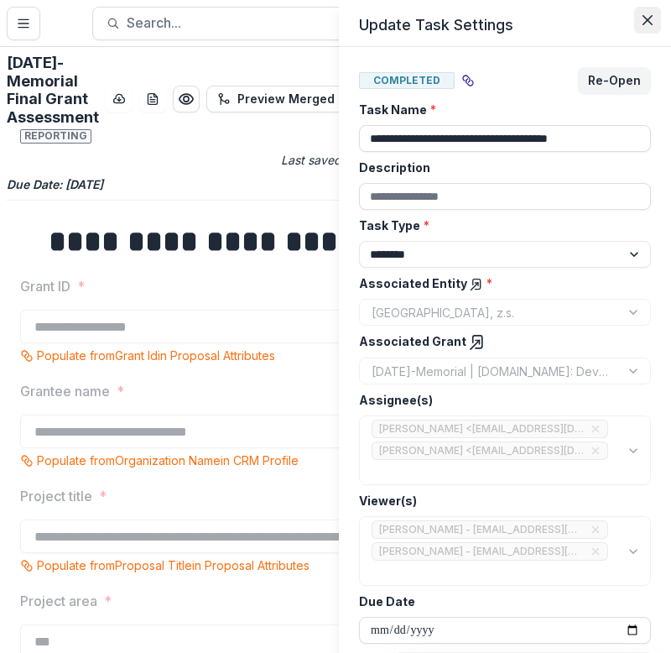
click at [649, 18] on icon "Close" at bounding box center [648, 20] width 10 height 10
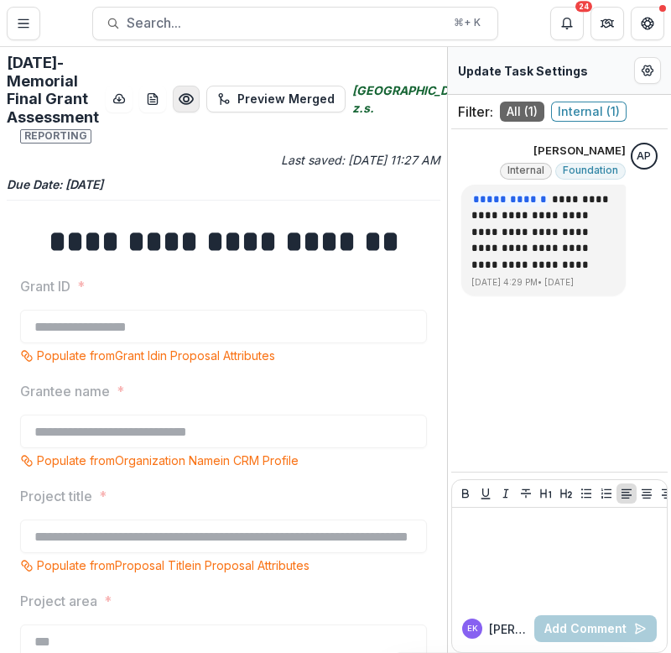
click at [187, 104] on icon "Preview 26416d06-b4ed-4e2e-8067-5f6477de550f.pdf" at bounding box center [186, 99] width 17 height 17
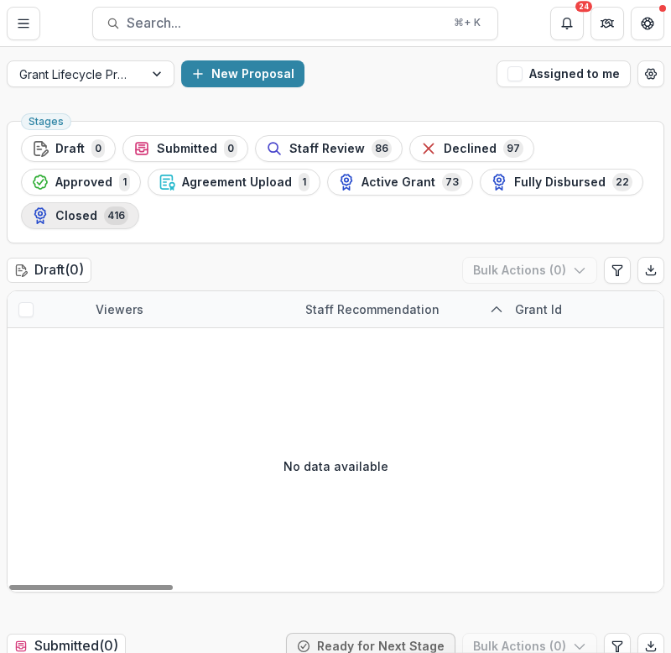
click at [81, 222] on div "Closed 416" at bounding box center [80, 215] width 97 height 18
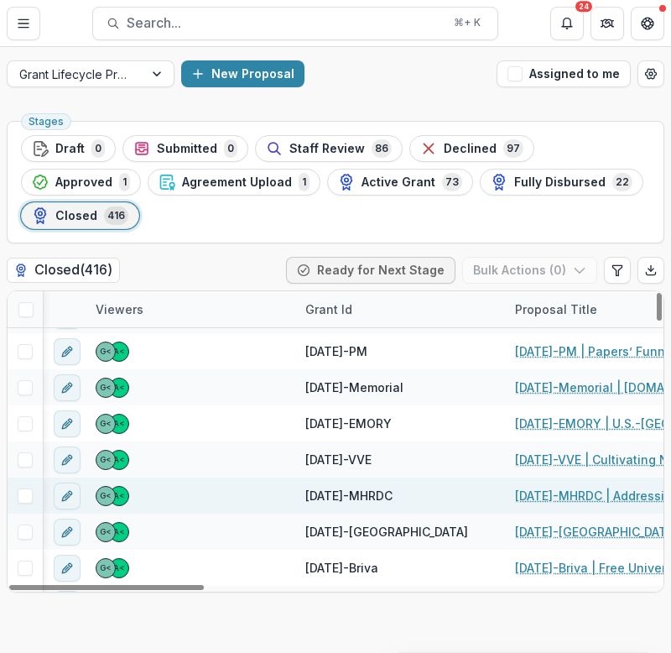
scroll to position [139, 89]
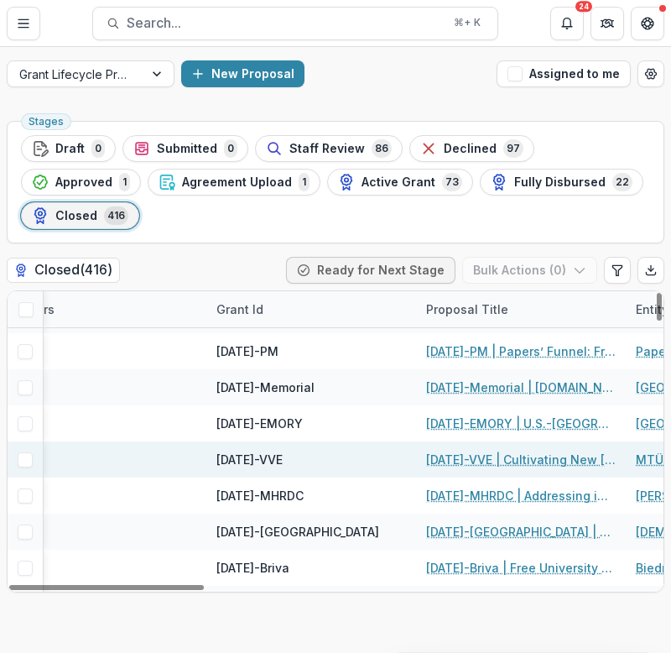
click at [499, 451] on link "23-AUG-17-VVE | Cultivating New Russia Audience through Targeted Media Content" at bounding box center [521, 460] width 190 height 18
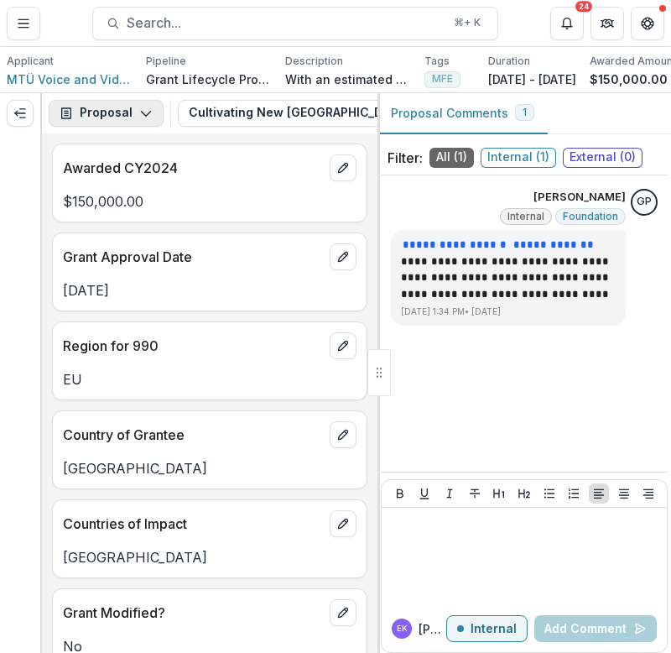
click at [141, 107] on icon "button" at bounding box center [145, 113] width 13 height 13
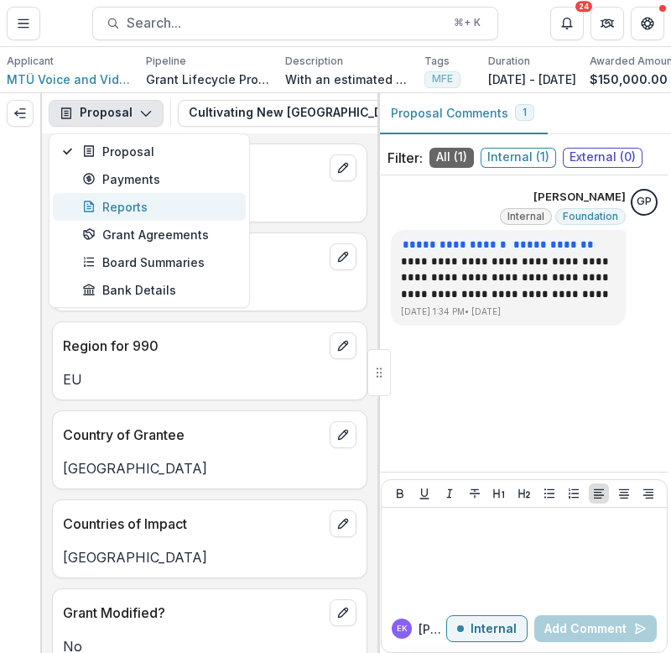
click at [160, 208] on div "Reports" at bounding box center [159, 207] width 154 height 18
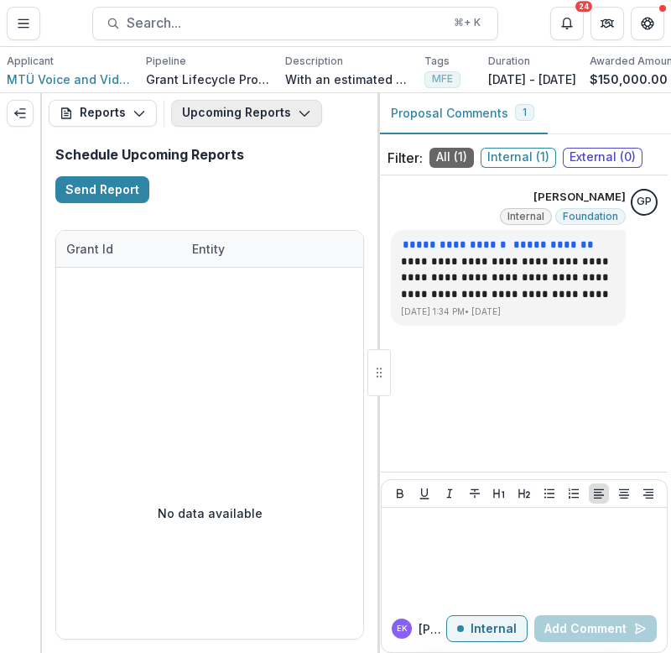
click at [227, 120] on button "Upcoming Reports" at bounding box center [246, 113] width 151 height 27
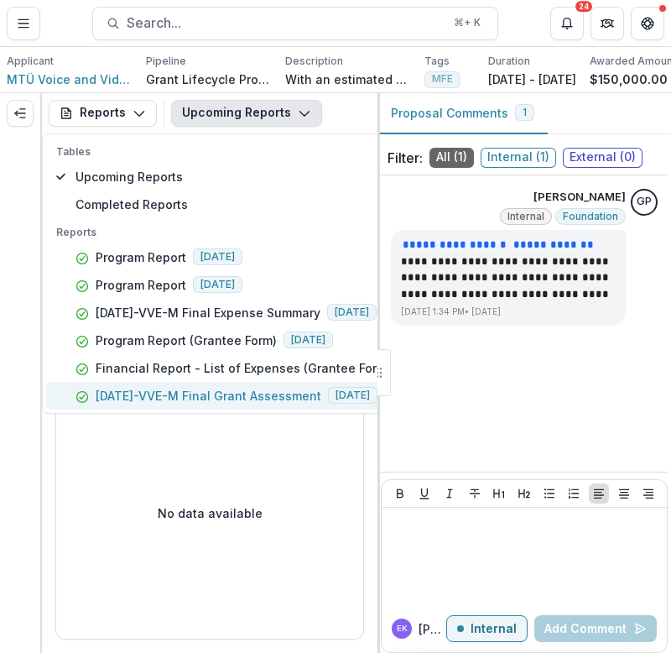
click at [233, 393] on p "23-AUG-17-VVE-M Final Grant Assessment" at bounding box center [209, 396] width 226 height 18
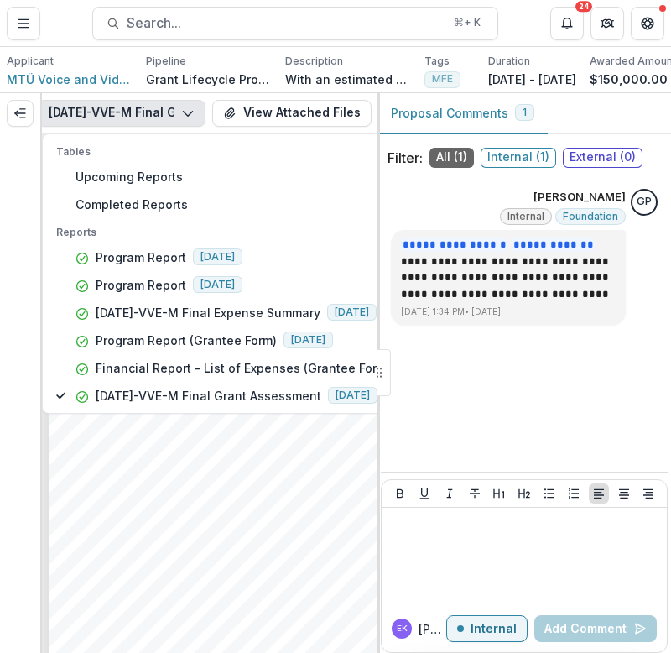
scroll to position [0, 245]
click at [315, 118] on link "View Task" at bounding box center [318, 113] width 102 height 27
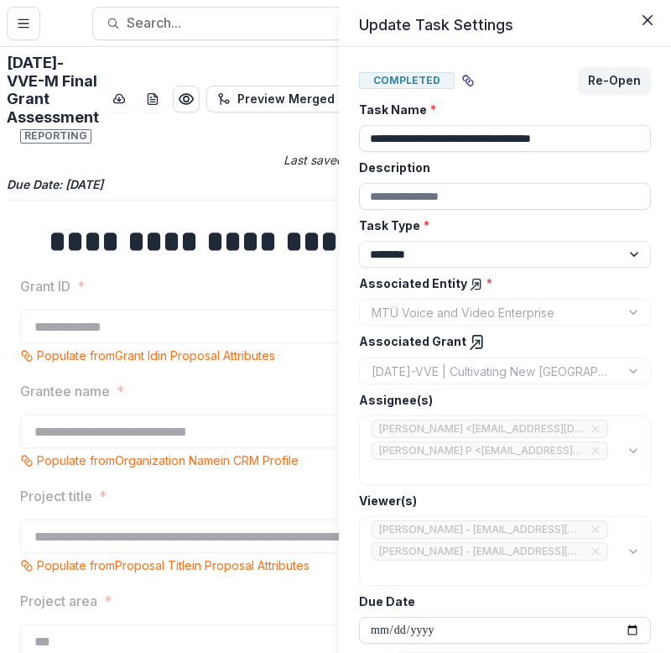
click at [248, 56] on div "**********" at bounding box center [335, 326] width 671 height 653
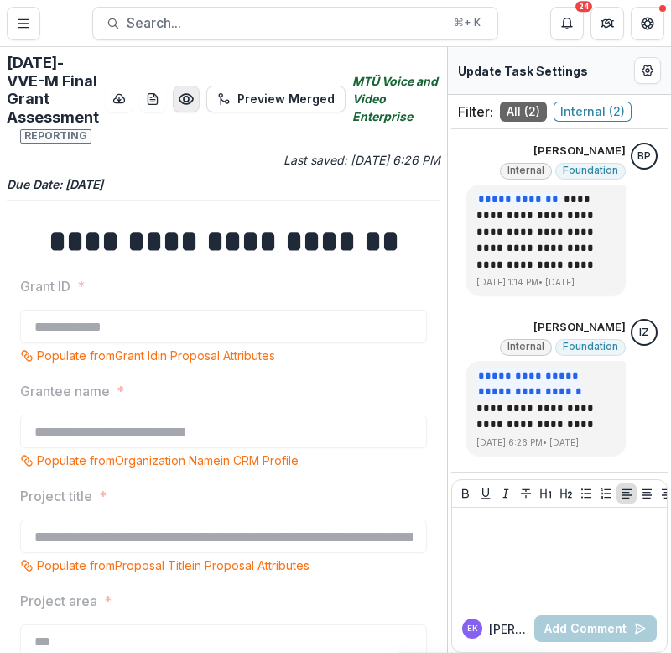
click at [182, 102] on icon "Preview 0afffc7c-66be-4fb7-8e07-a18243503ac1.pdf" at bounding box center [186, 99] width 17 height 17
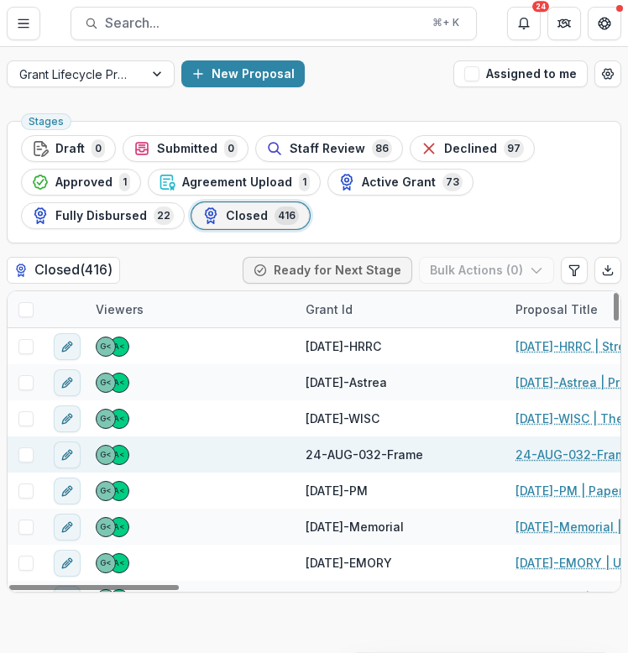
scroll to position [0, 58]
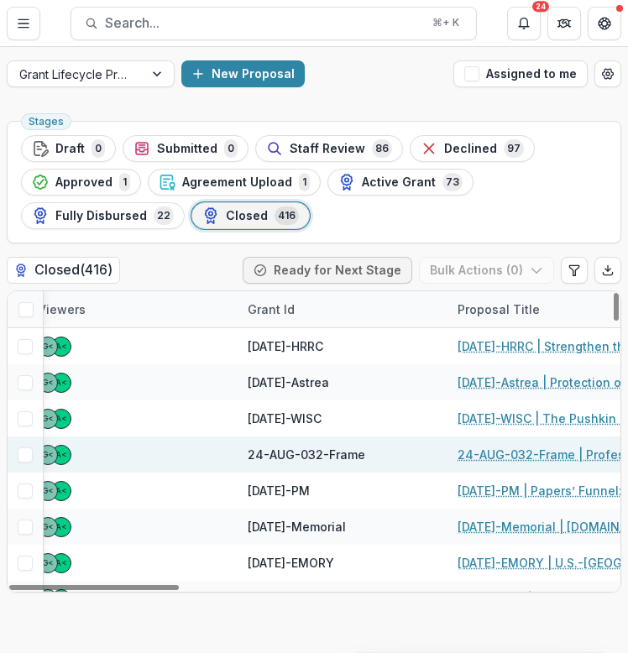
click at [470, 455] on link "24-AUG-032-Frame | Professional Development Program for Human Rights Defenders …" at bounding box center [552, 455] width 190 height 18
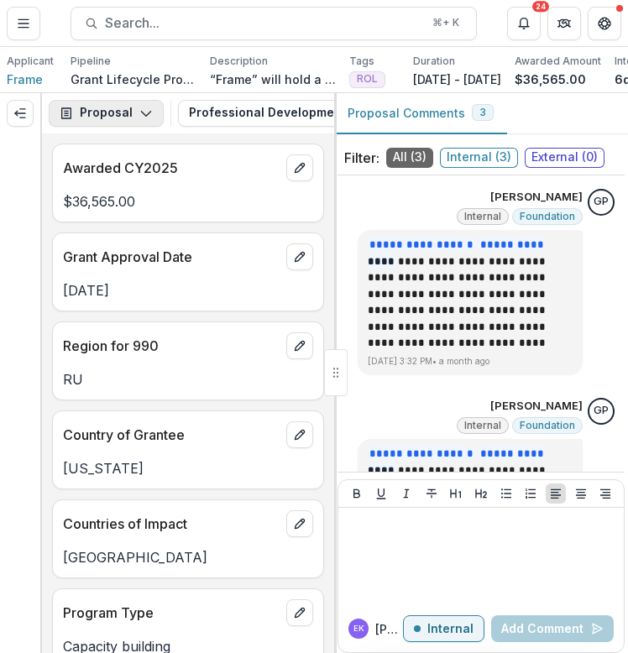
click at [145, 112] on icon "button" at bounding box center [145, 113] width 13 height 13
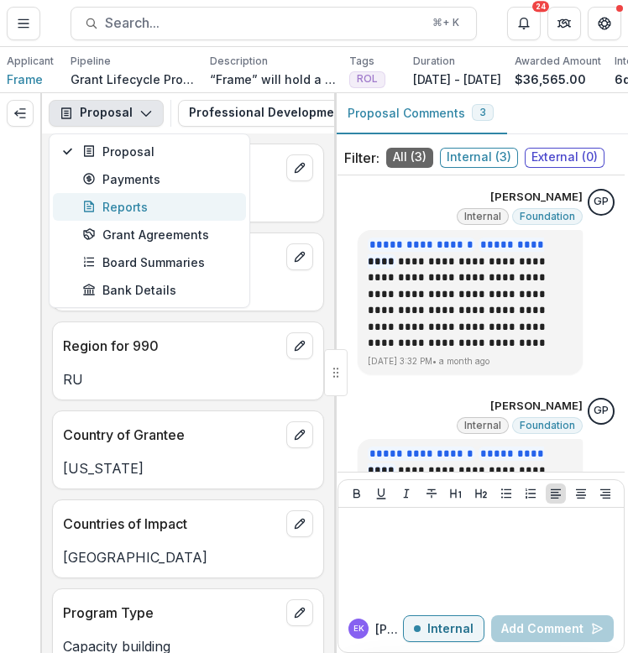
click at [165, 209] on div "Reports" at bounding box center [159, 207] width 154 height 18
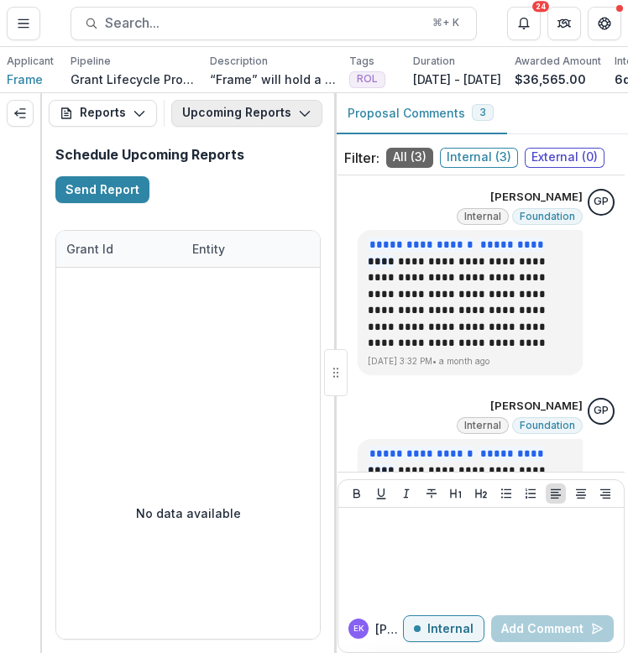
click at [243, 119] on button "Upcoming Reports" at bounding box center [246, 113] width 151 height 27
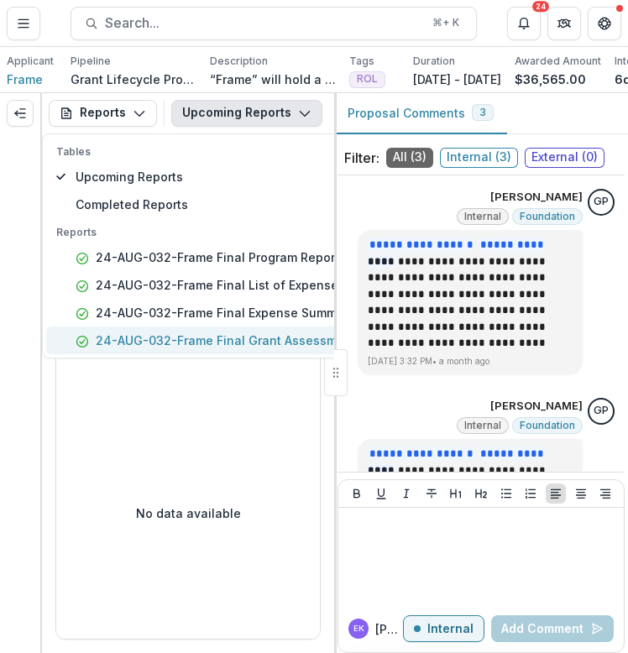
click at [214, 335] on p "24-AUG-032-Frame Final Grant Assessment" at bounding box center [226, 341] width 260 height 18
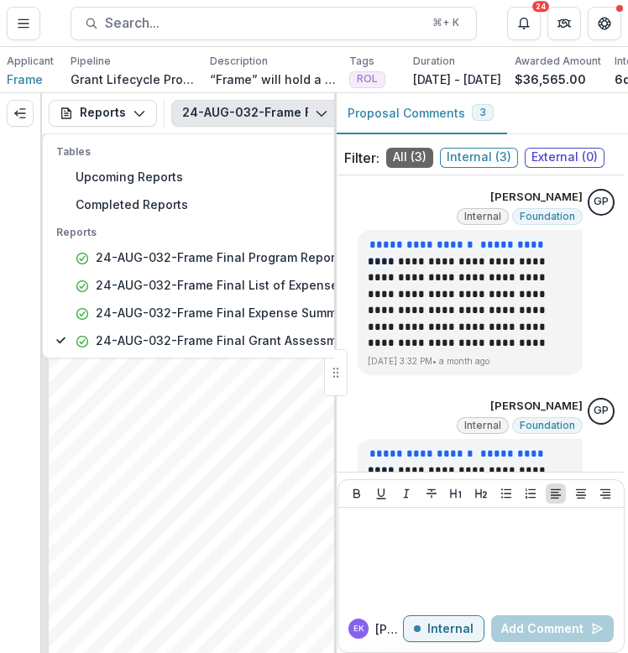
click at [212, 114] on button "24-AUG-032-Frame Final Grant Assessment" at bounding box center [255, 113] width 168 height 27
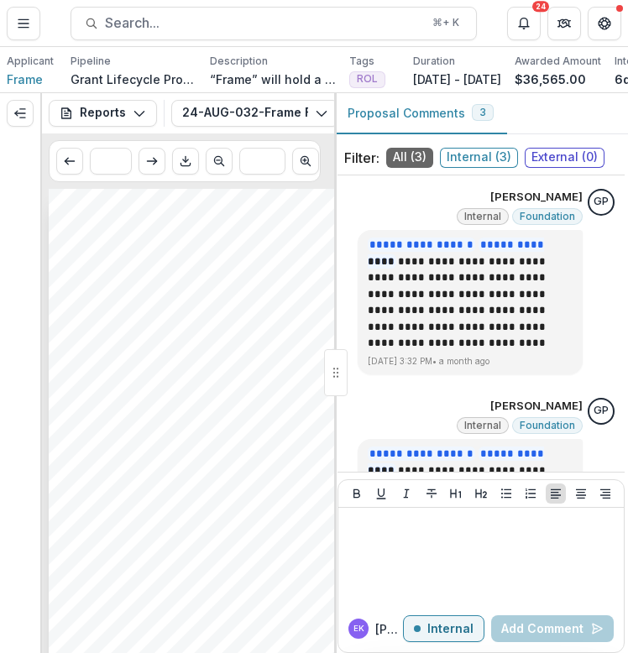
scroll to position [0, 289]
click at [272, 111] on link "View Task" at bounding box center [274, 113] width 102 height 27
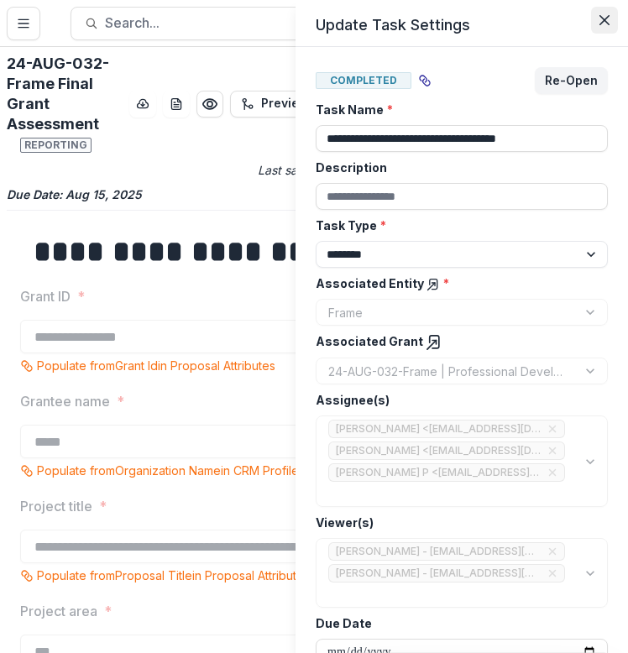
click at [614, 28] on button "Close" at bounding box center [604, 20] width 27 height 27
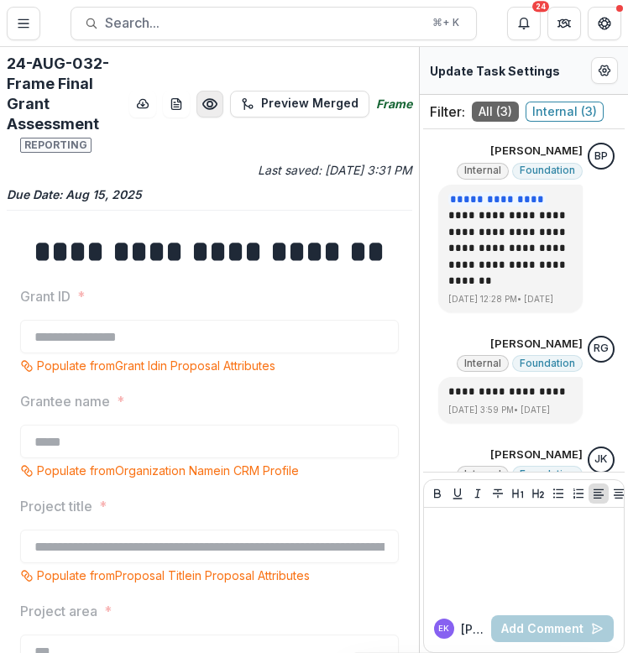
click at [213, 105] on icon "Preview bd275313-bbb2-4b70-847f-f75f6ae8cd0f.pdf" at bounding box center [209, 104] width 17 height 17
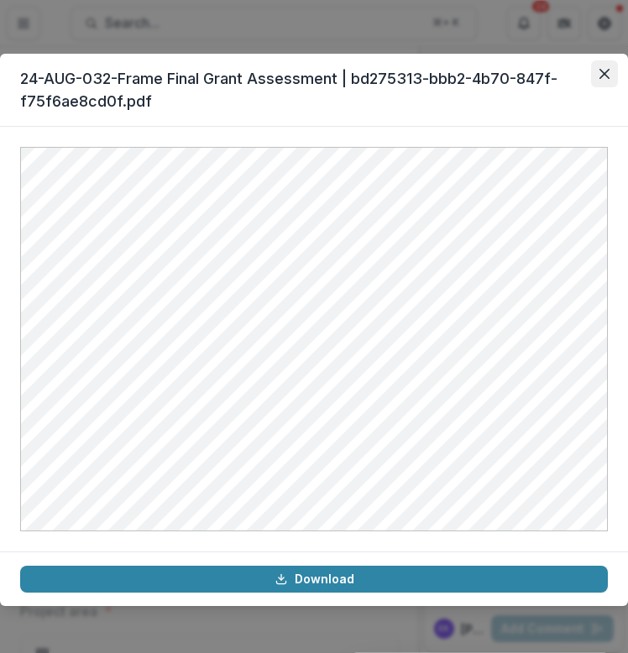
click at [605, 78] on icon "Close" at bounding box center [604, 74] width 10 height 10
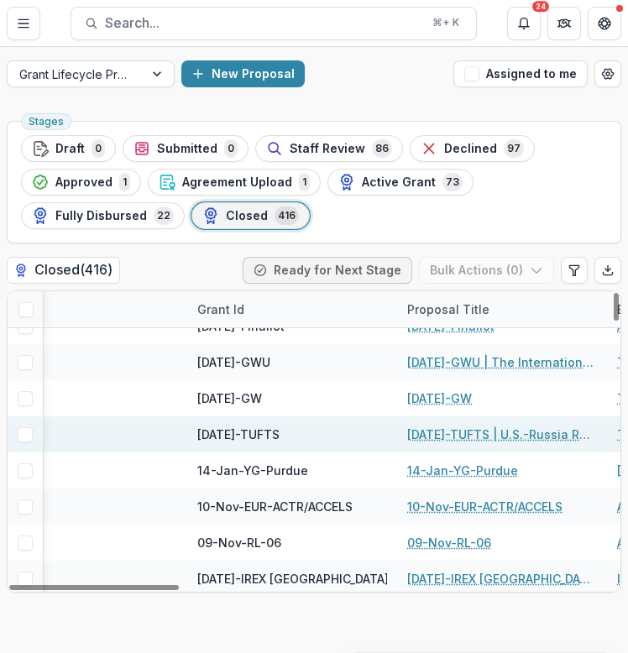
scroll to position [7599, 109]
click at [432, 432] on link "[DATE]-TUFTS | U.S.-Russia Relations Initiative: Promoting the Rule of Law thro…" at bounding box center [501, 435] width 190 height 18
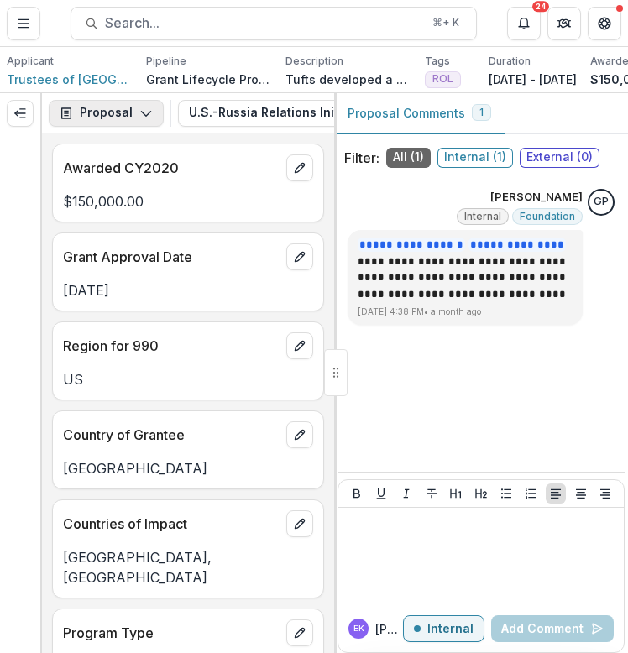
click at [144, 118] on icon "button" at bounding box center [145, 113] width 13 height 13
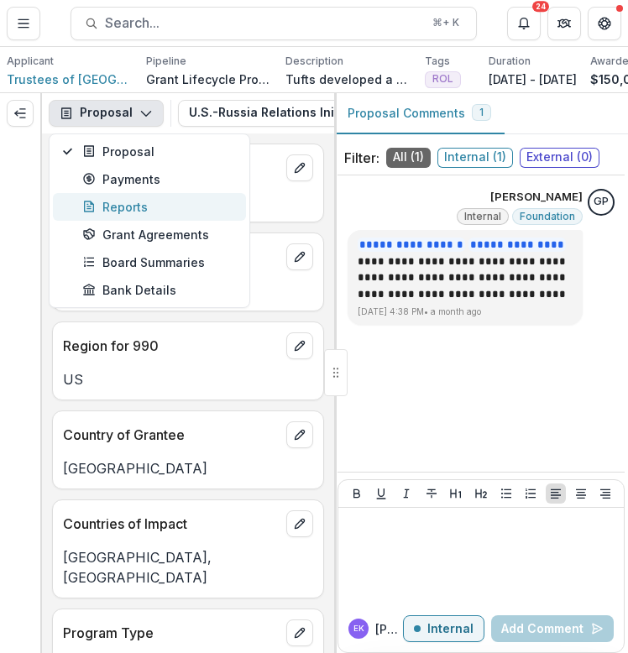
click at [152, 212] on div "Reports" at bounding box center [159, 207] width 154 height 18
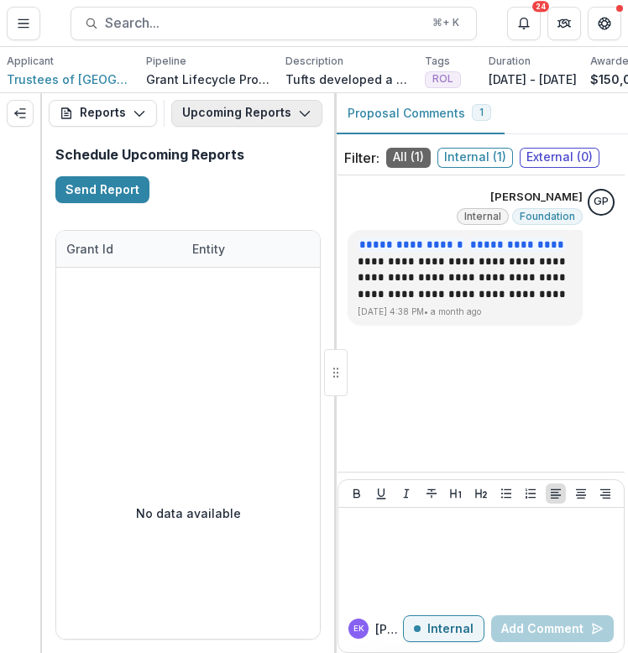
click at [210, 118] on button "Upcoming Reports" at bounding box center [246, 113] width 151 height 27
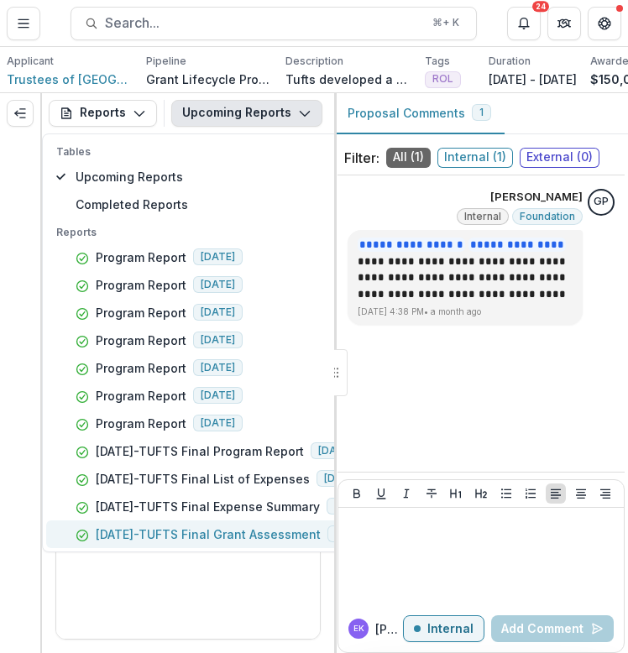
click at [188, 531] on p "[DATE]-TUFTS Final Grant Assessment" at bounding box center [208, 534] width 225 height 18
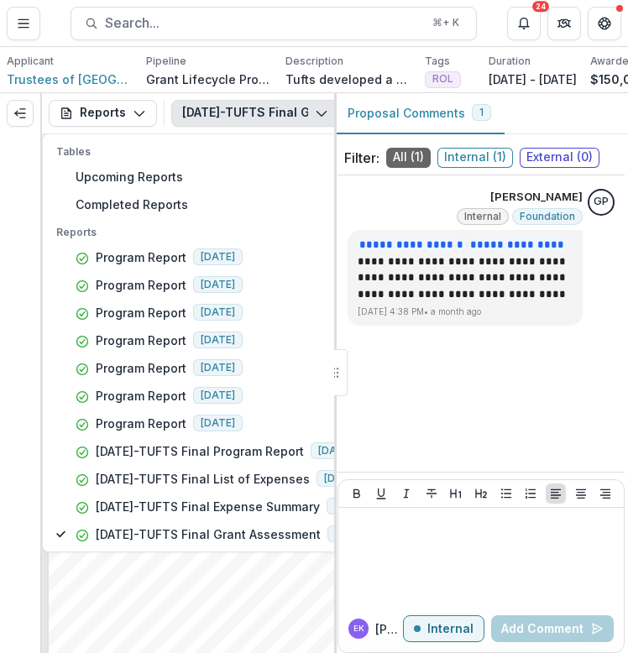
click at [215, 583] on span "She published an article for [PERSON_NAME] and was hired by another department …" at bounding box center [266, 580] width 368 height 8
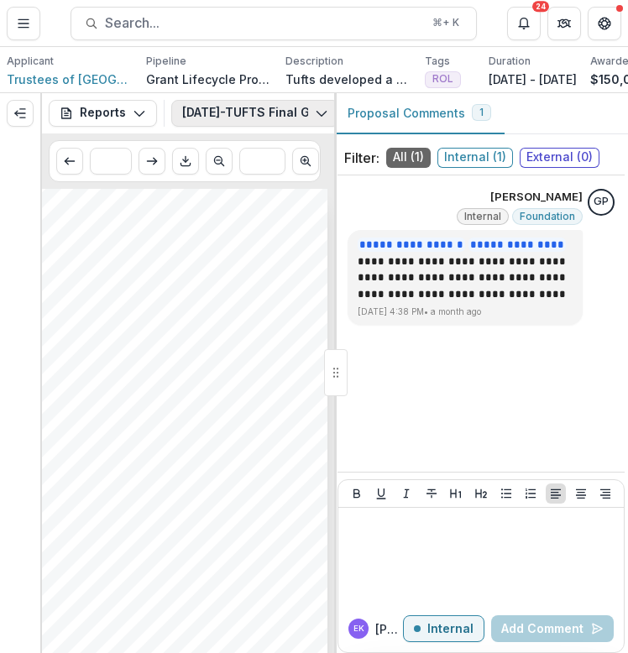
scroll to position [0, 289]
click at [273, 119] on link "View Task" at bounding box center [274, 113] width 102 height 27
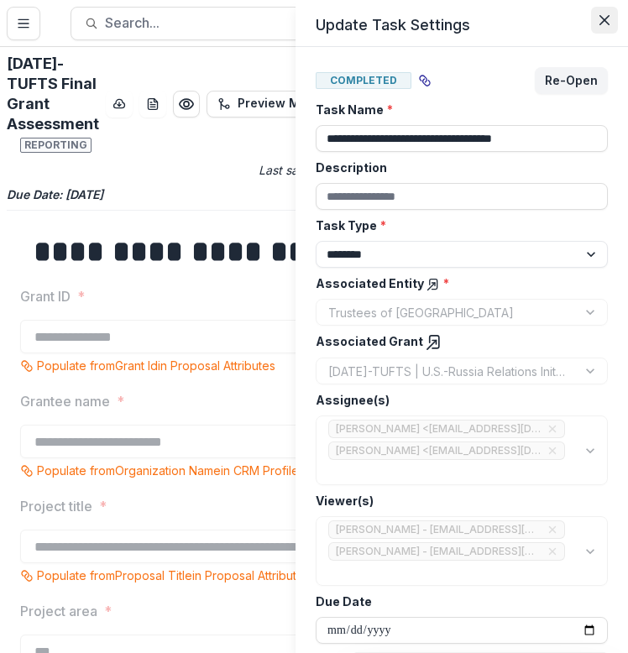
click at [605, 23] on icon "Close" at bounding box center [604, 20] width 10 height 10
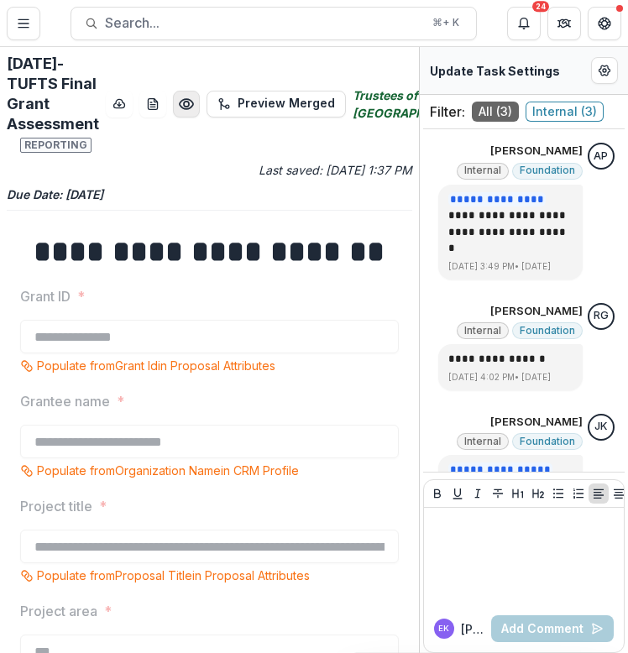
click at [185, 110] on icon "Preview efe30c88-02d8-4d9d-af01-af82c9957e81.pdf" at bounding box center [186, 104] width 17 height 17
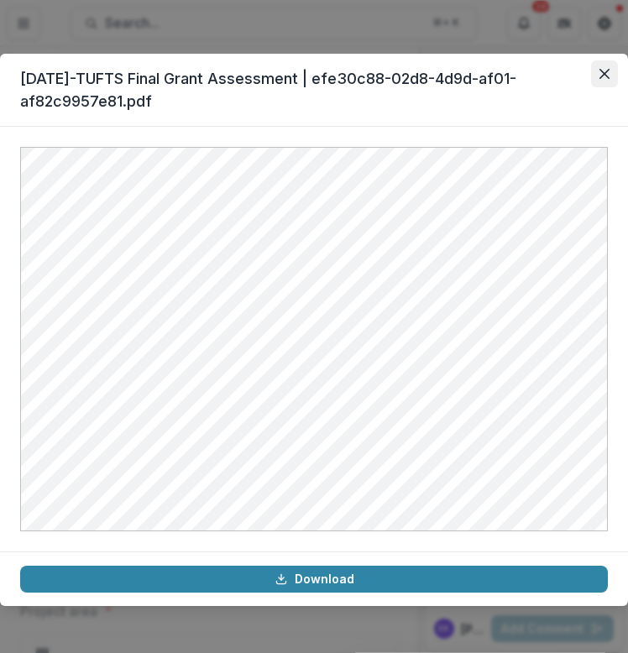
click at [608, 70] on icon "Close" at bounding box center [604, 74] width 10 height 10
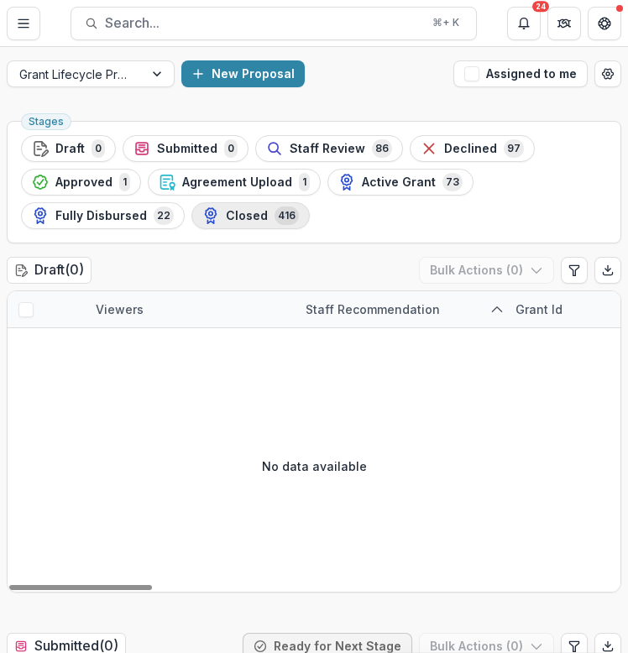
click at [238, 209] on span "Closed" at bounding box center [247, 216] width 42 height 14
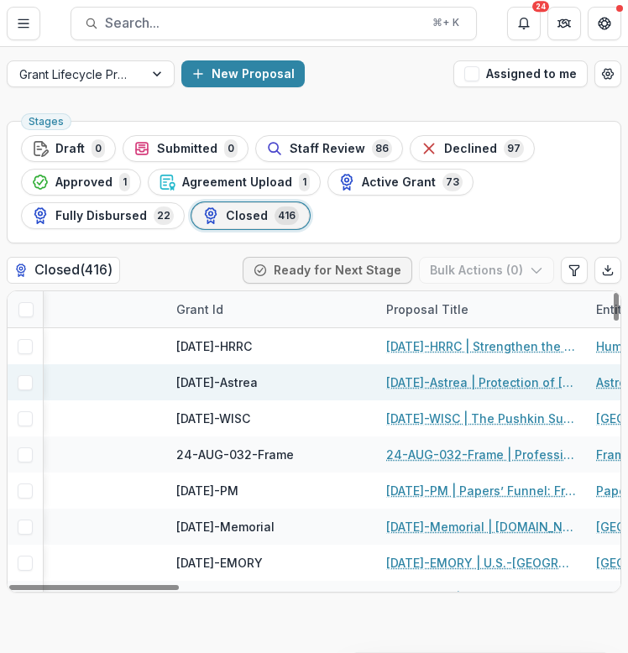
scroll to position [0, 154]
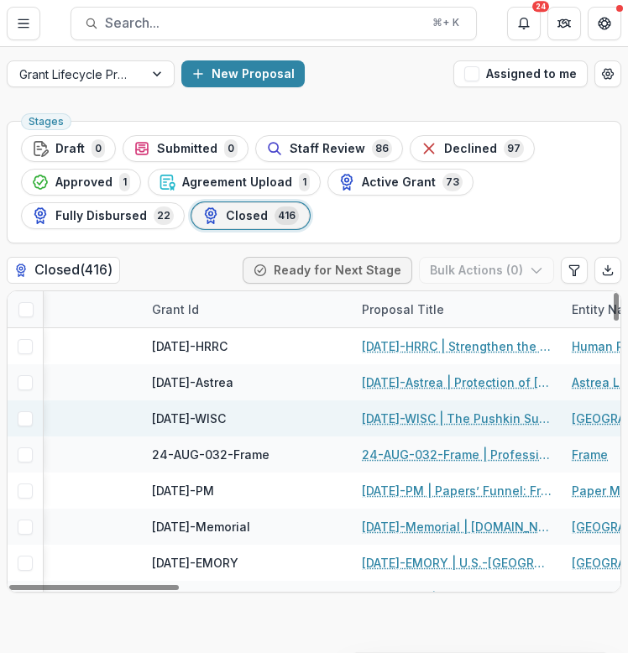
click at [418, 419] on link "[DATE]-WISC | The Pushkin Summer Institute: From High School to Professional [D…" at bounding box center [457, 419] width 190 height 18
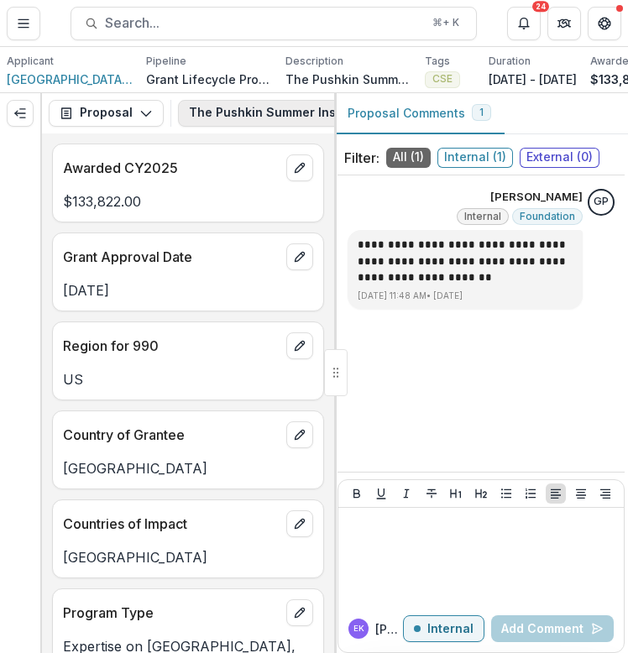
click at [289, 119] on button "The Pushkin Summer Institute: From High School to Professional [DEMOGRAPHIC_DAT…" at bounding box center [539, 113] width 723 height 27
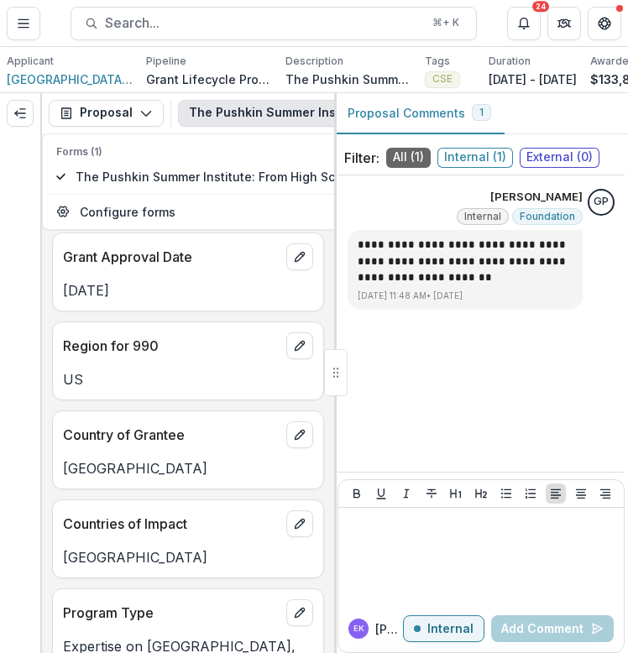
click at [238, 109] on button "The Pushkin Summer Institute: From High School to Professional Russian Speciali…" at bounding box center [539, 113] width 723 height 27
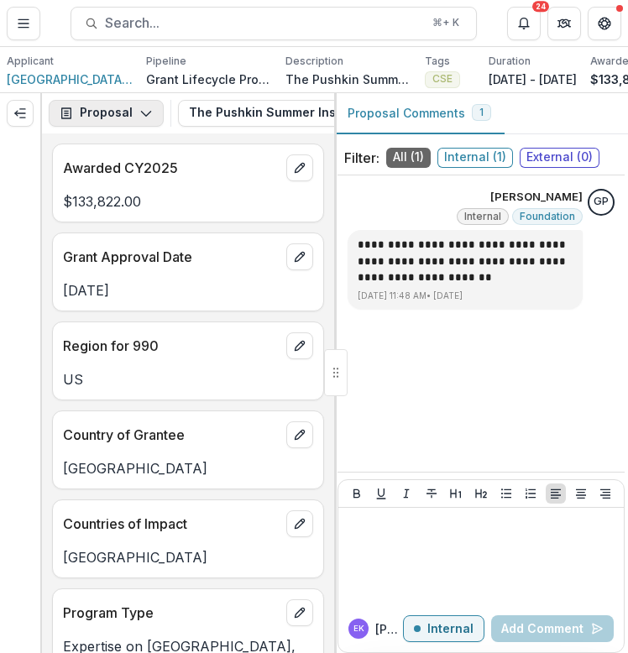
click at [146, 111] on icon "button" at bounding box center [145, 113] width 13 height 13
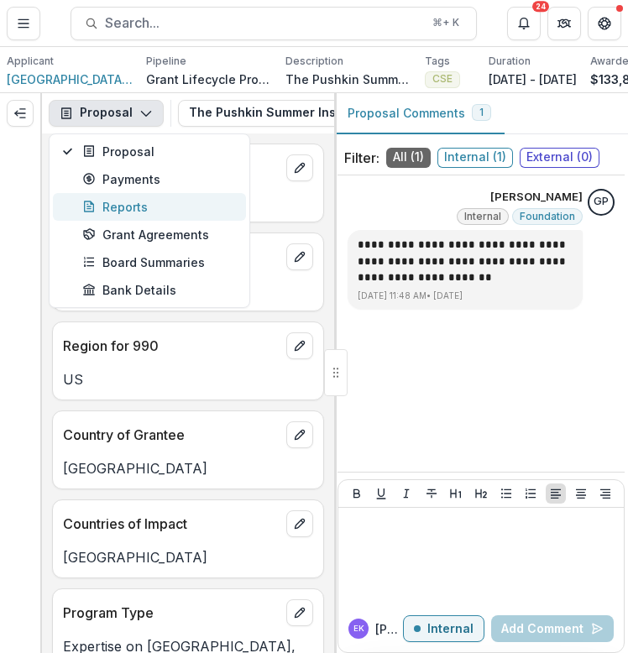
click at [157, 214] on div "Reports" at bounding box center [159, 207] width 154 height 18
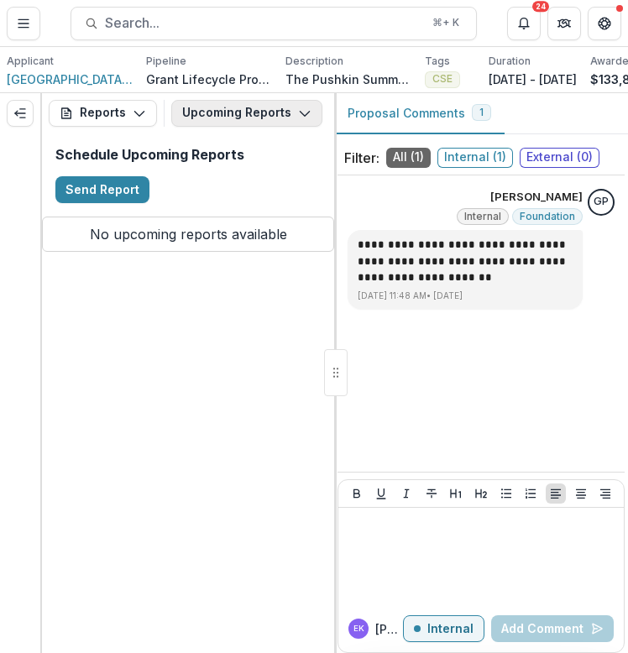
click at [245, 111] on button "Upcoming Reports" at bounding box center [246, 113] width 151 height 27
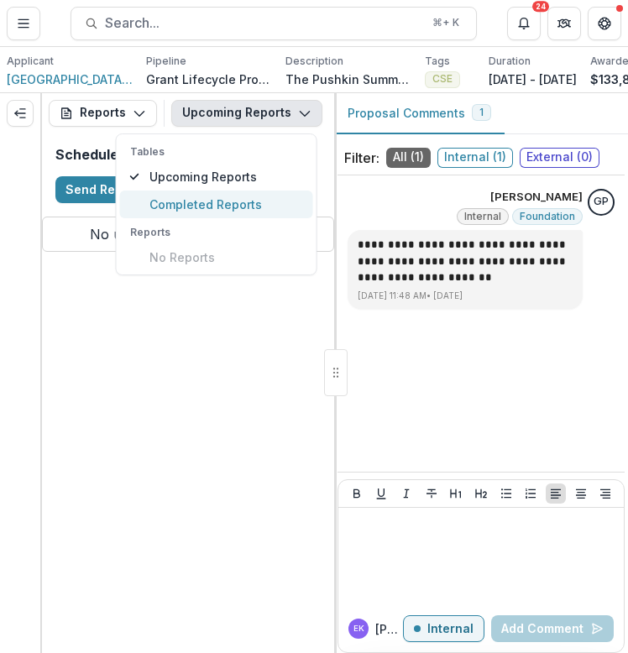
click at [241, 208] on span "Completed Reports" at bounding box center [226, 205] width 154 height 18
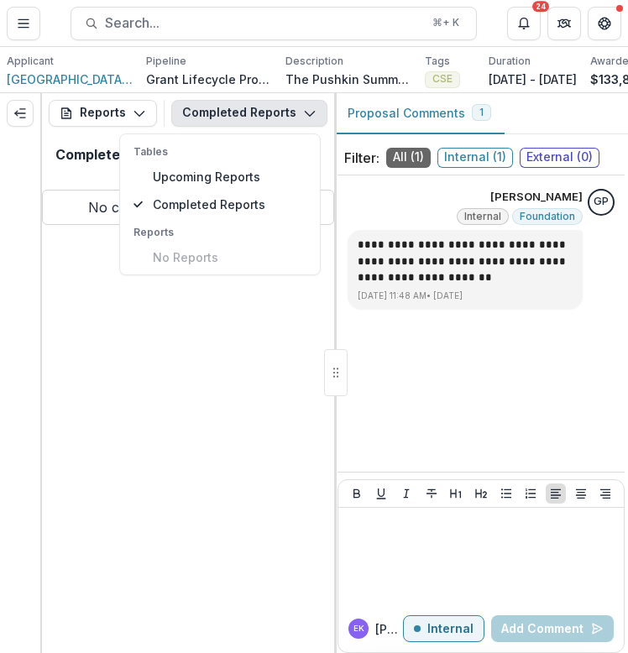
click at [139, 377] on div "Reports Proposal Payments Reports Grant Agreements Board Summaries Bank Details…" at bounding box center [188, 373] width 292 height 560
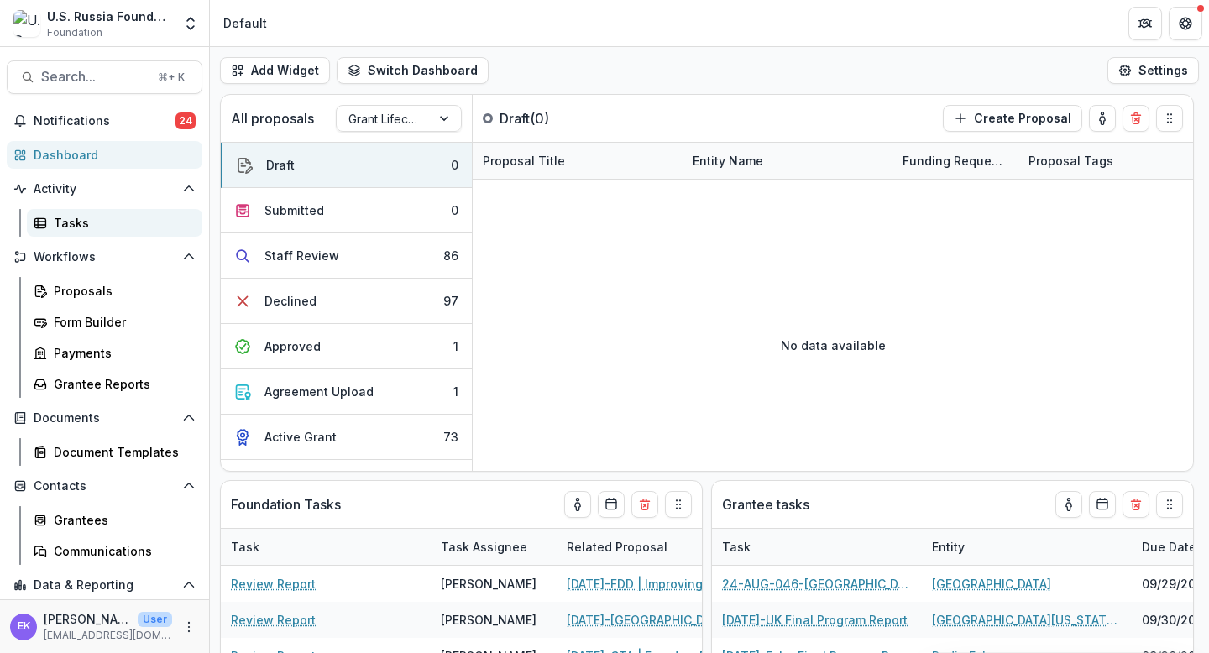
click at [103, 232] on link "Tasks" at bounding box center [114, 223] width 175 height 28
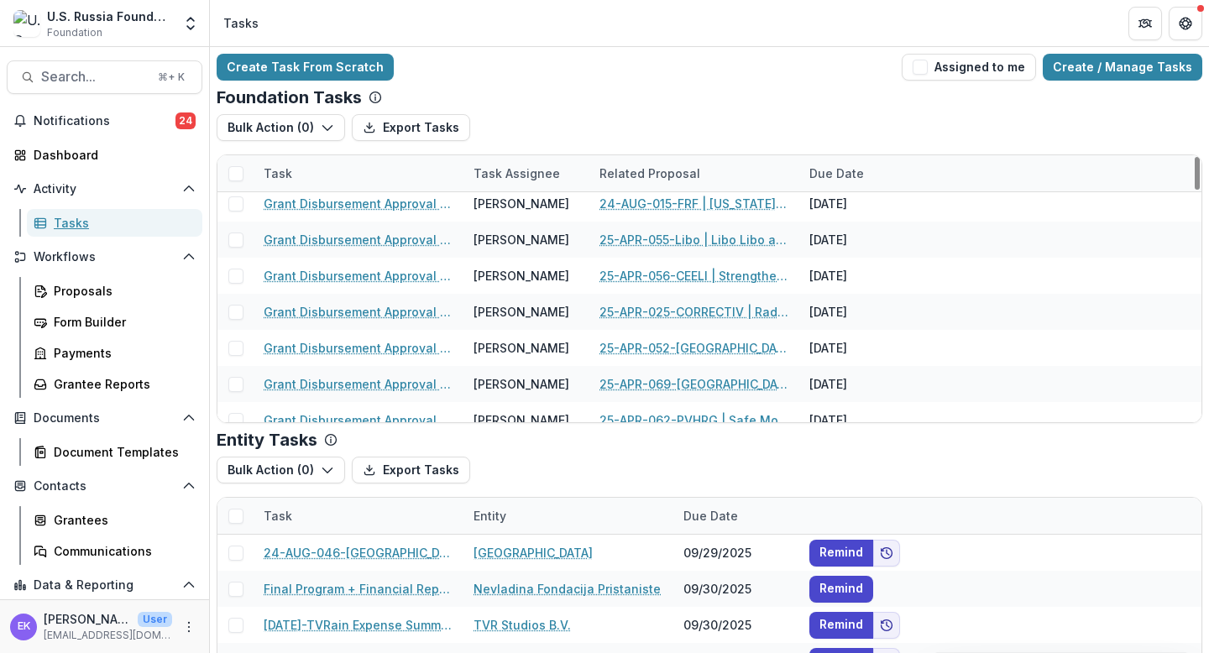
scroll to position [611, 0]
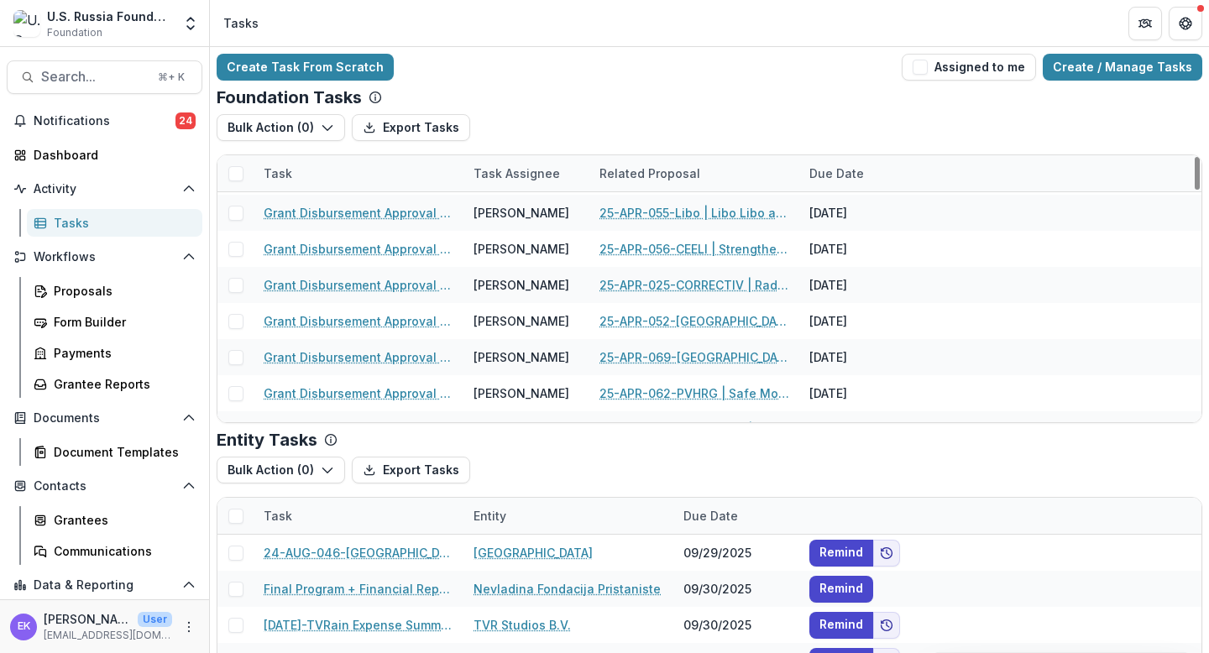
click at [531, 165] on div "Task Assignee" at bounding box center [516, 174] width 107 height 18
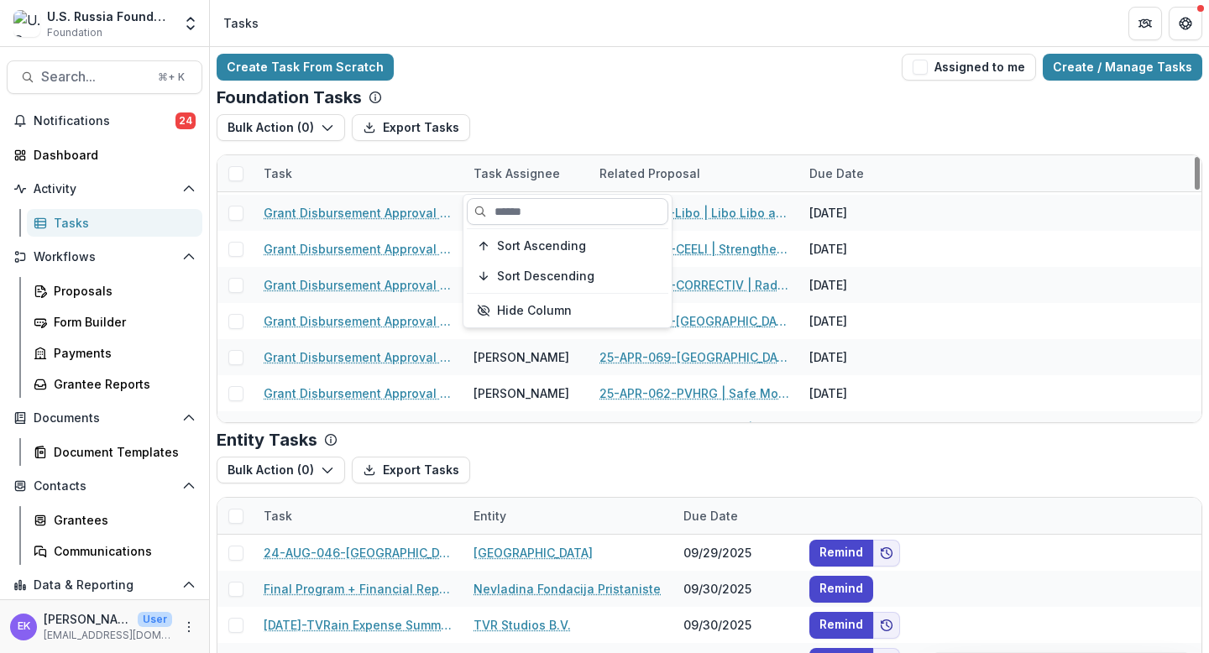
click at [518, 206] on input at bounding box center [567, 211] width 201 height 27
type input "******"
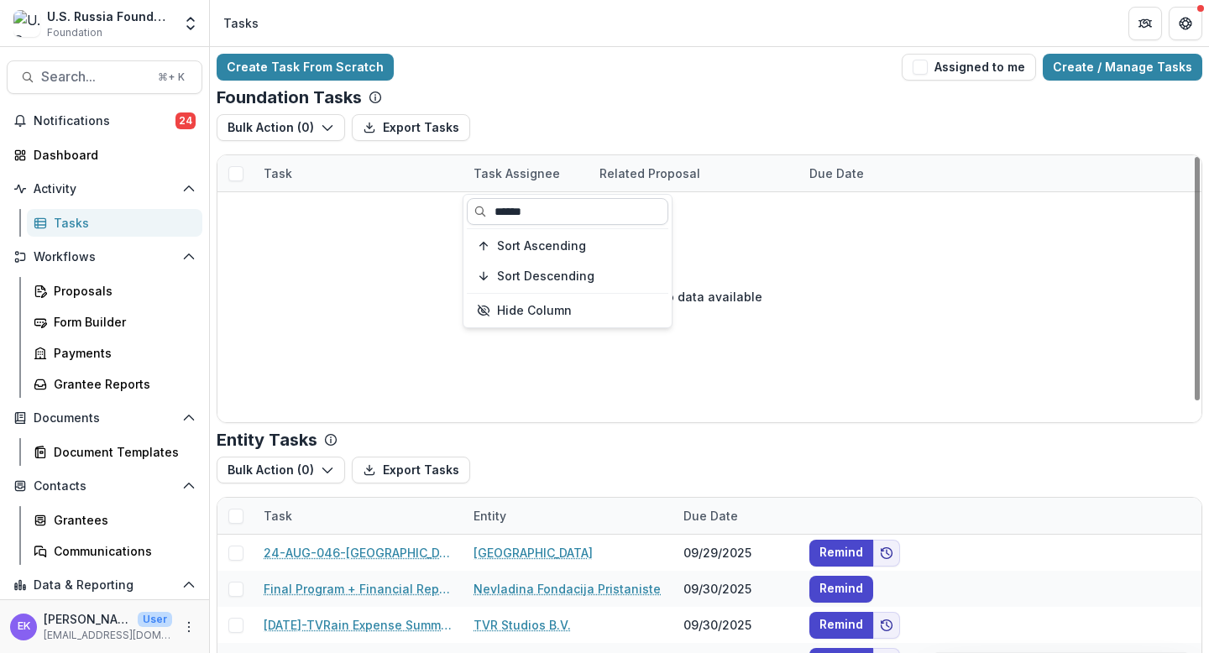
scroll to position [22, 0]
click at [508, 209] on input "******" at bounding box center [567, 211] width 201 height 27
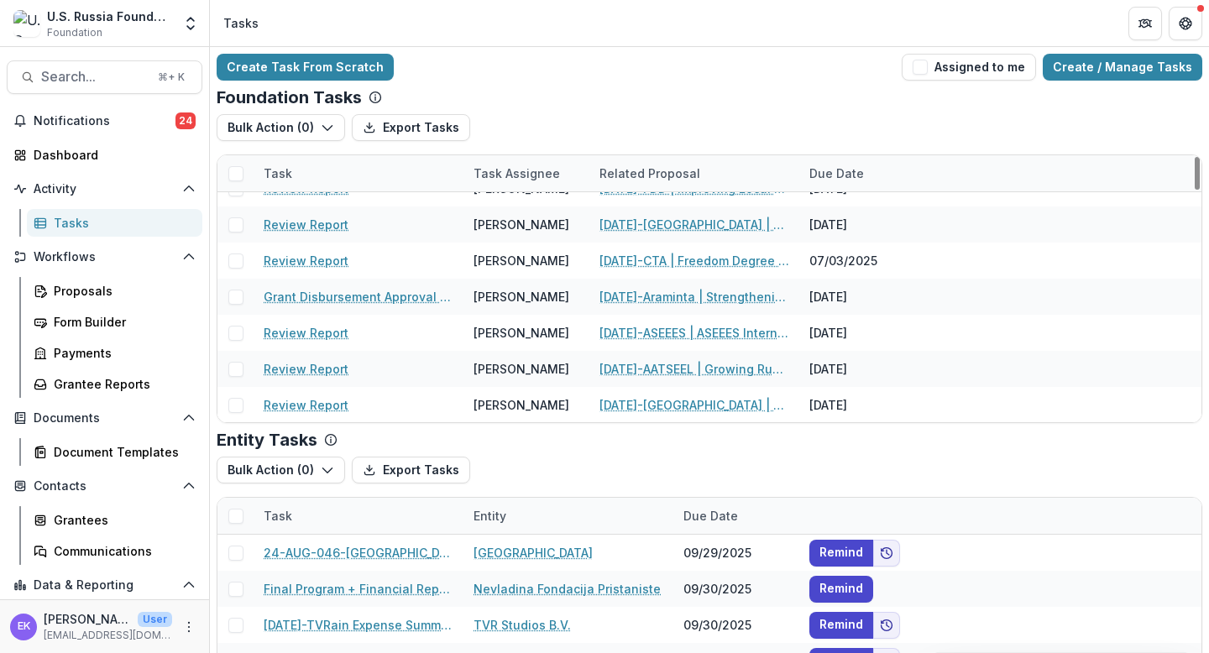
click at [414, 170] on div "Task" at bounding box center [358, 173] width 210 height 36
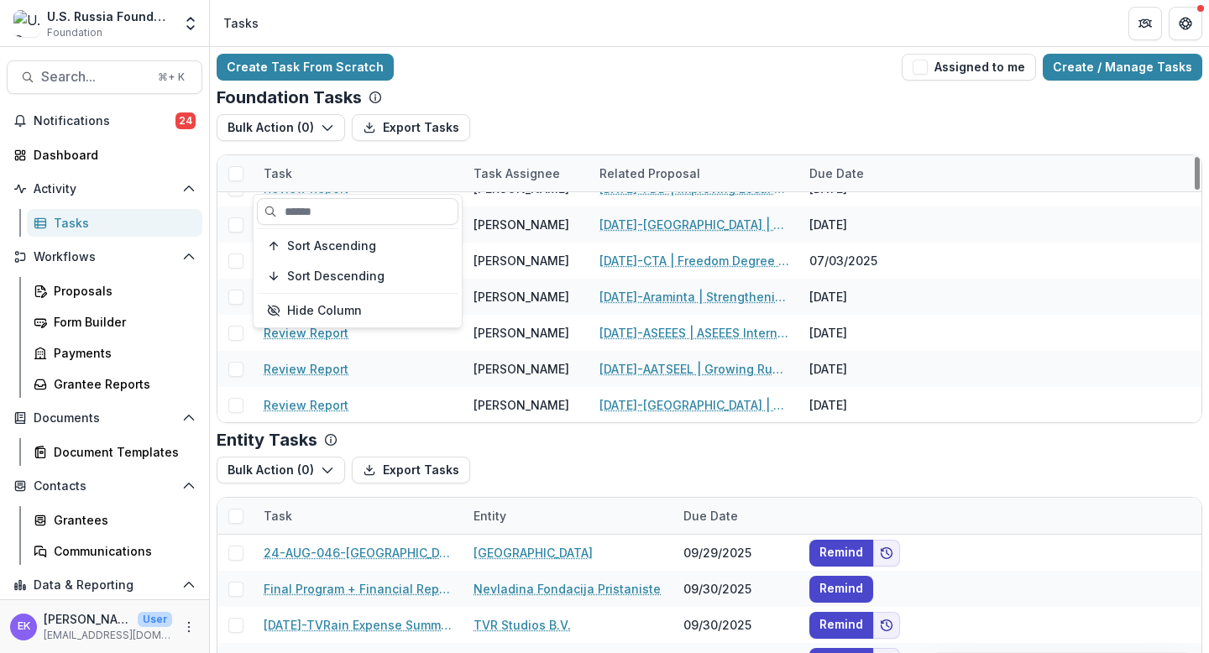
click at [437, 166] on div "Task" at bounding box center [358, 173] width 210 height 36
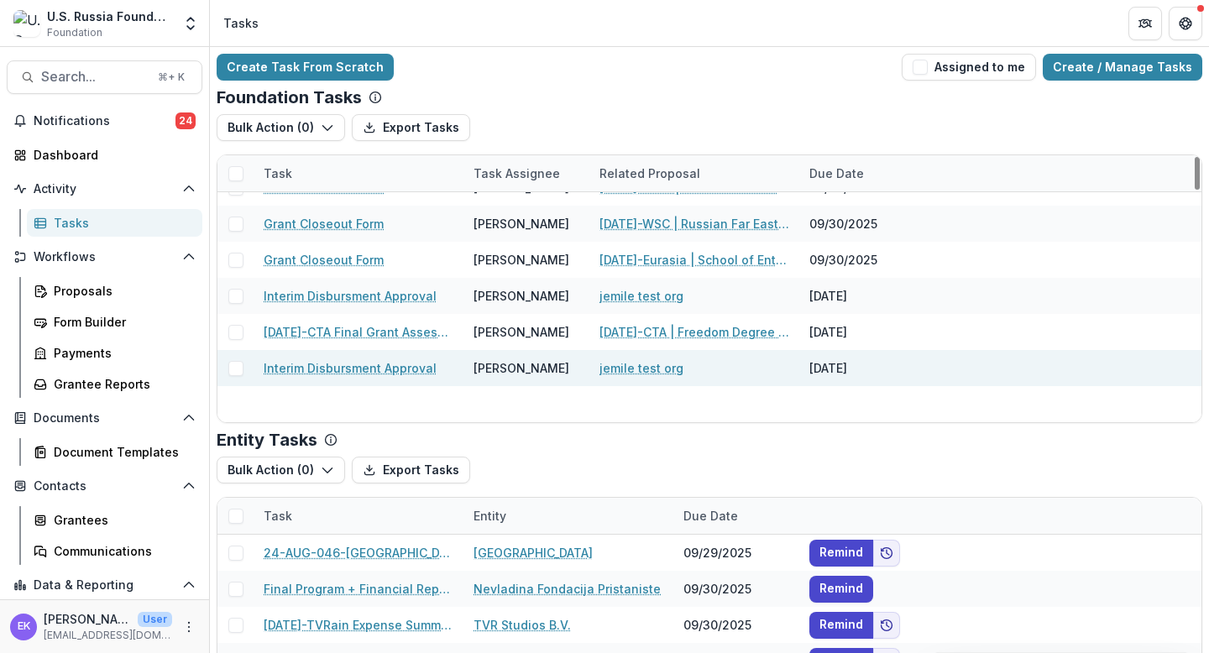
scroll to position [0, 0]
